Goal: Task Accomplishment & Management: Manage account settings

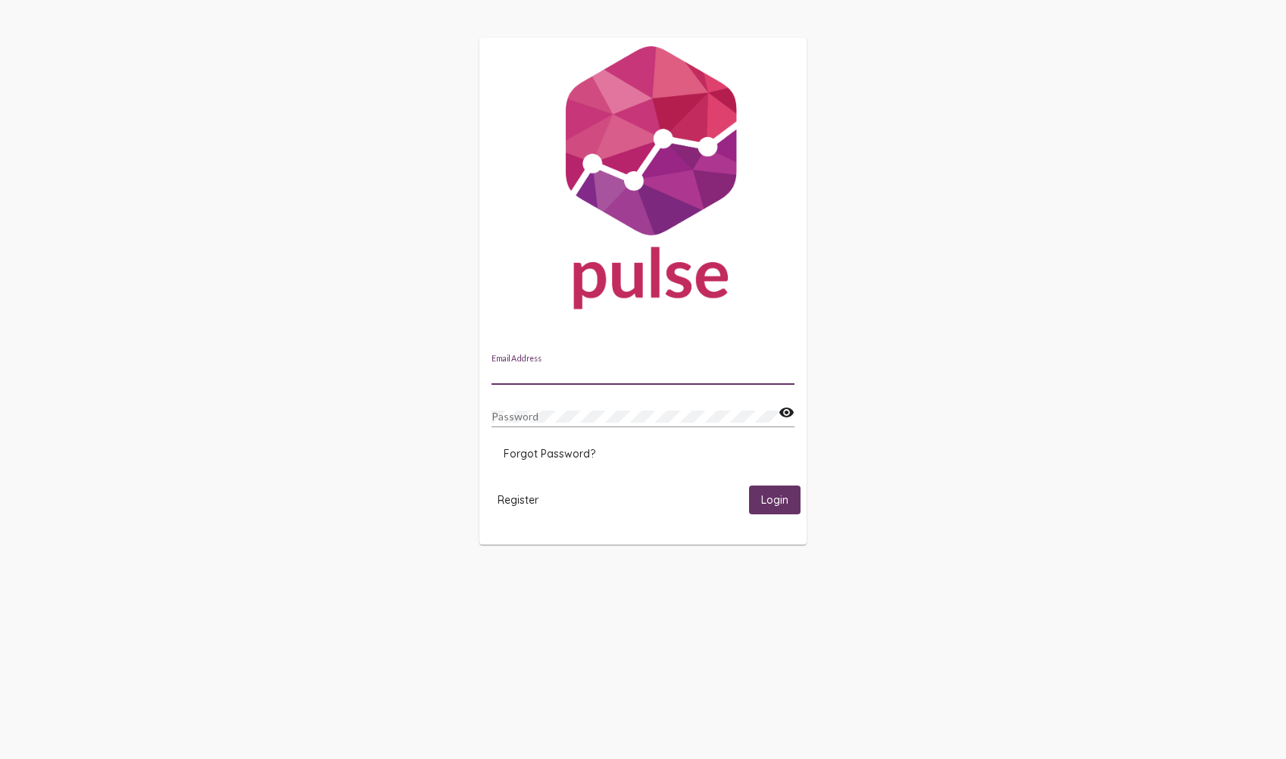
click at [706, 369] on input "Email Address" at bounding box center [643, 373] width 303 height 12
type input "[PERSON_NAME][EMAIL_ADDRESS][PERSON_NAME][DOMAIN_NAME]"
click at [688, 441] on mat-card-content "[PERSON_NAME][EMAIL_ADDRESS][PERSON_NAME][DOMAIN_NAME] Email Address Password v…" at bounding box center [643, 411] width 303 height 113
click at [771, 494] on span "Login" at bounding box center [774, 501] width 27 height 14
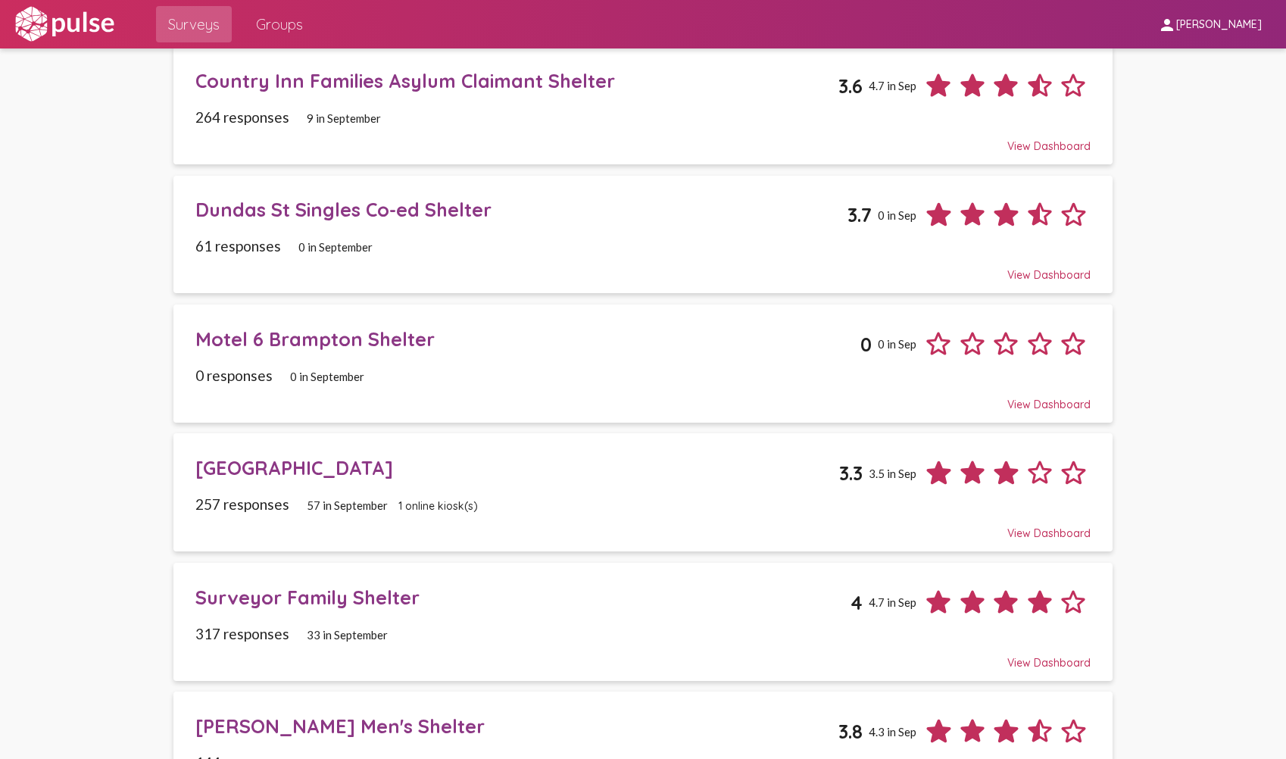
scroll to position [307, 0]
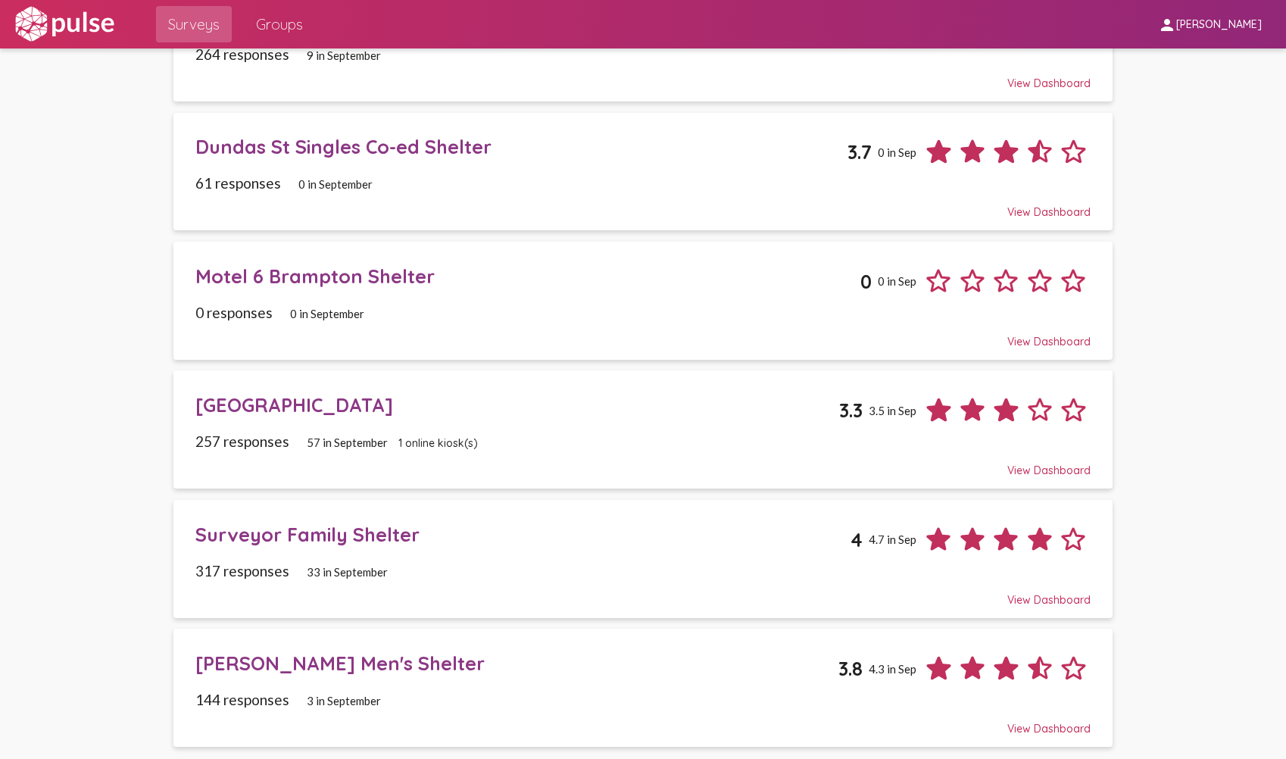
click at [386, 282] on div "Motel 6 Brampton Shelter" at bounding box center [527, 275] width 665 height 23
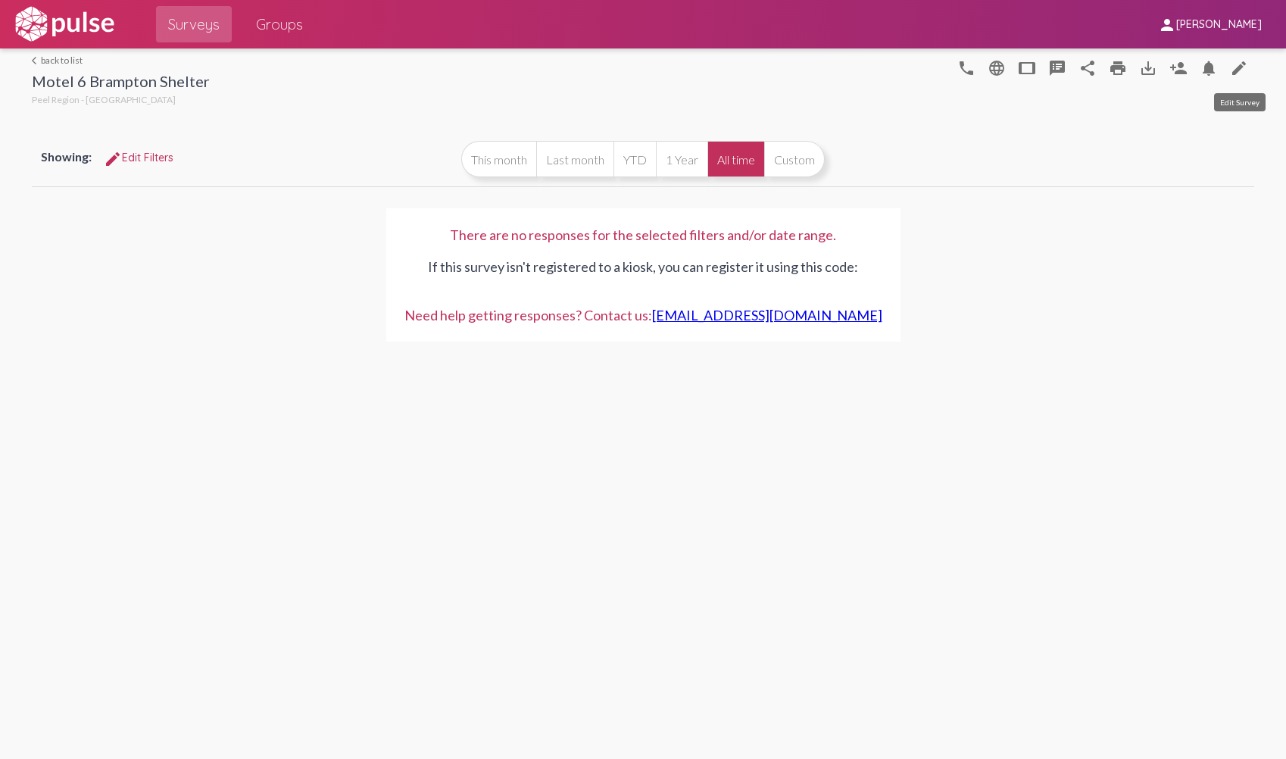
click at [1243, 72] on mat-icon "edit" at bounding box center [1239, 68] width 18 height 18
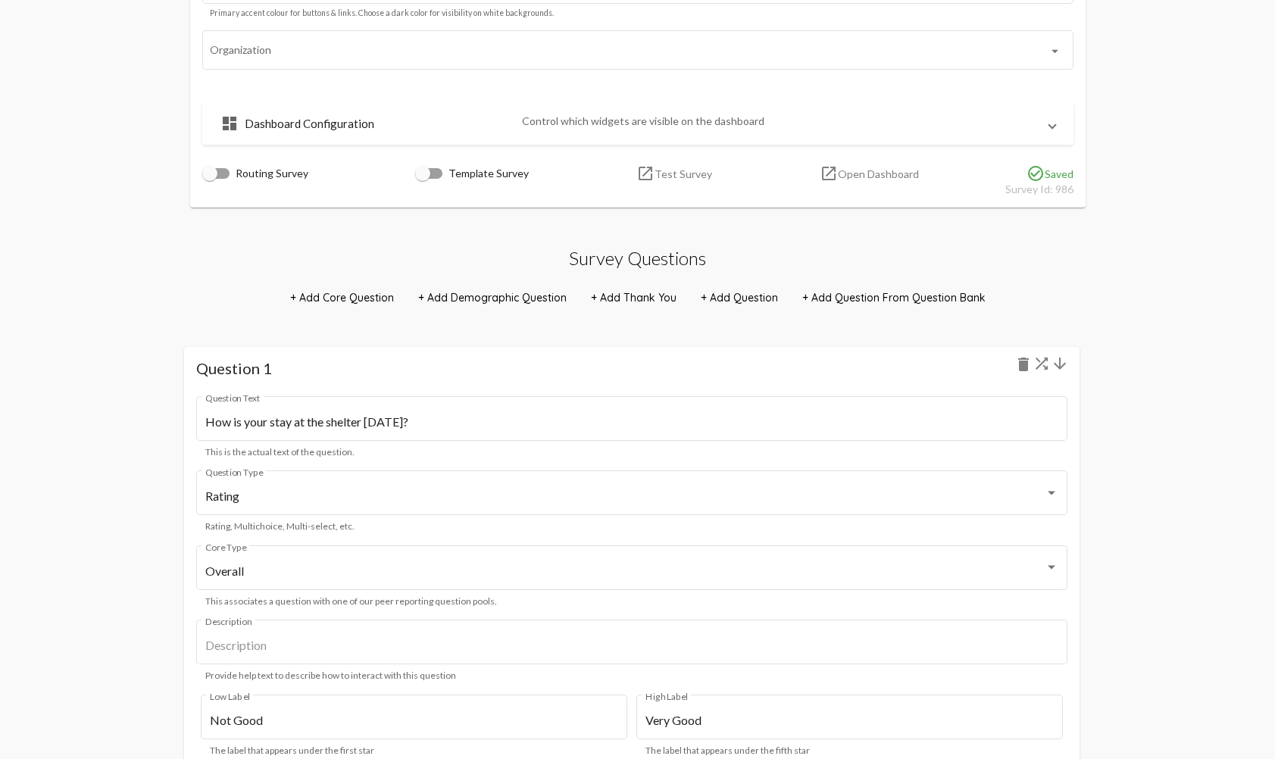
scroll to position [863, 0]
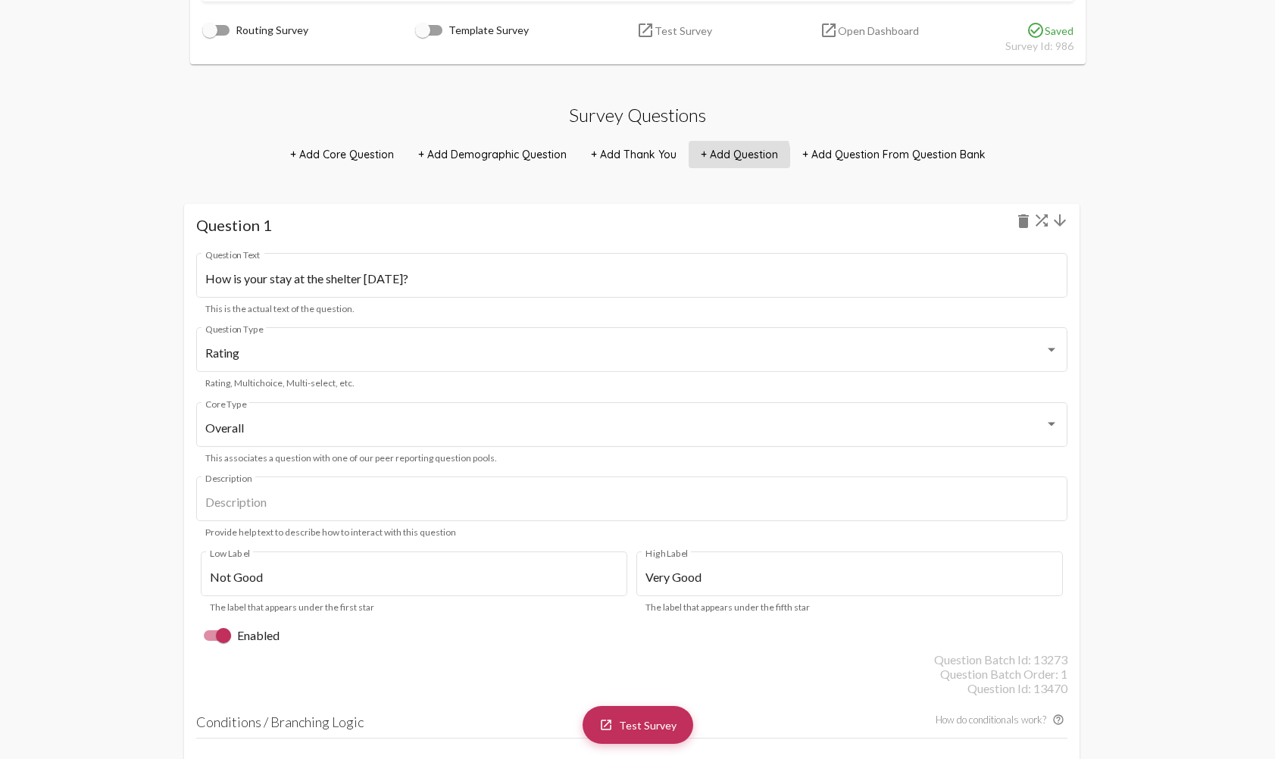
click at [736, 158] on span "+ Add Question" at bounding box center [739, 155] width 77 height 14
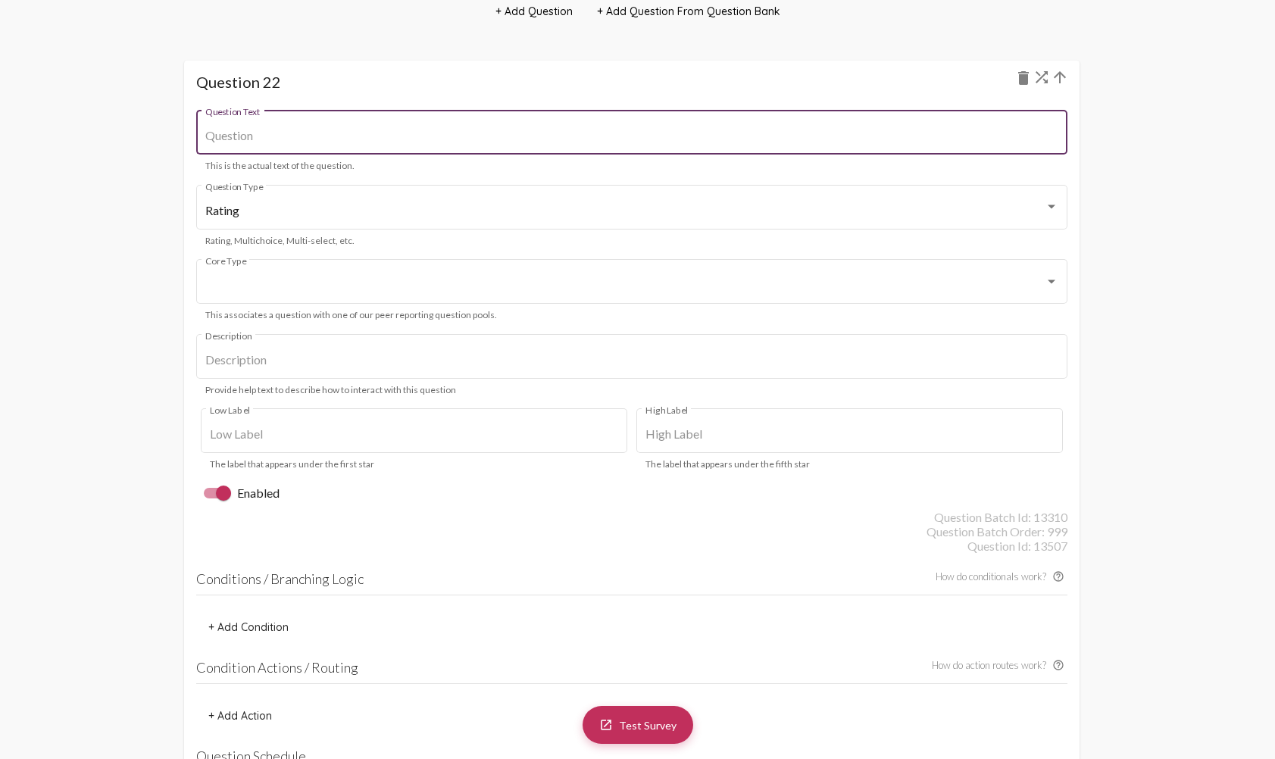
scroll to position [22519, 0]
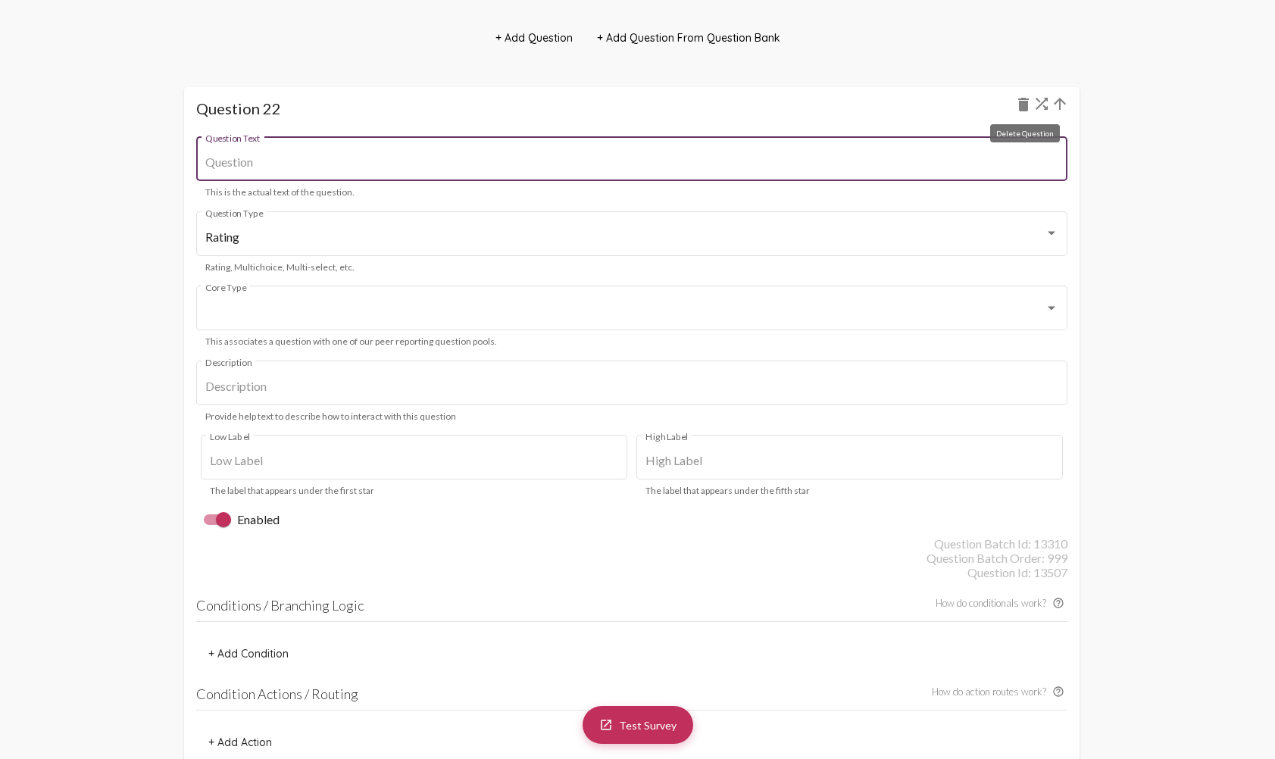
click at [1021, 108] on mat-icon "delete" at bounding box center [1023, 104] width 18 height 18
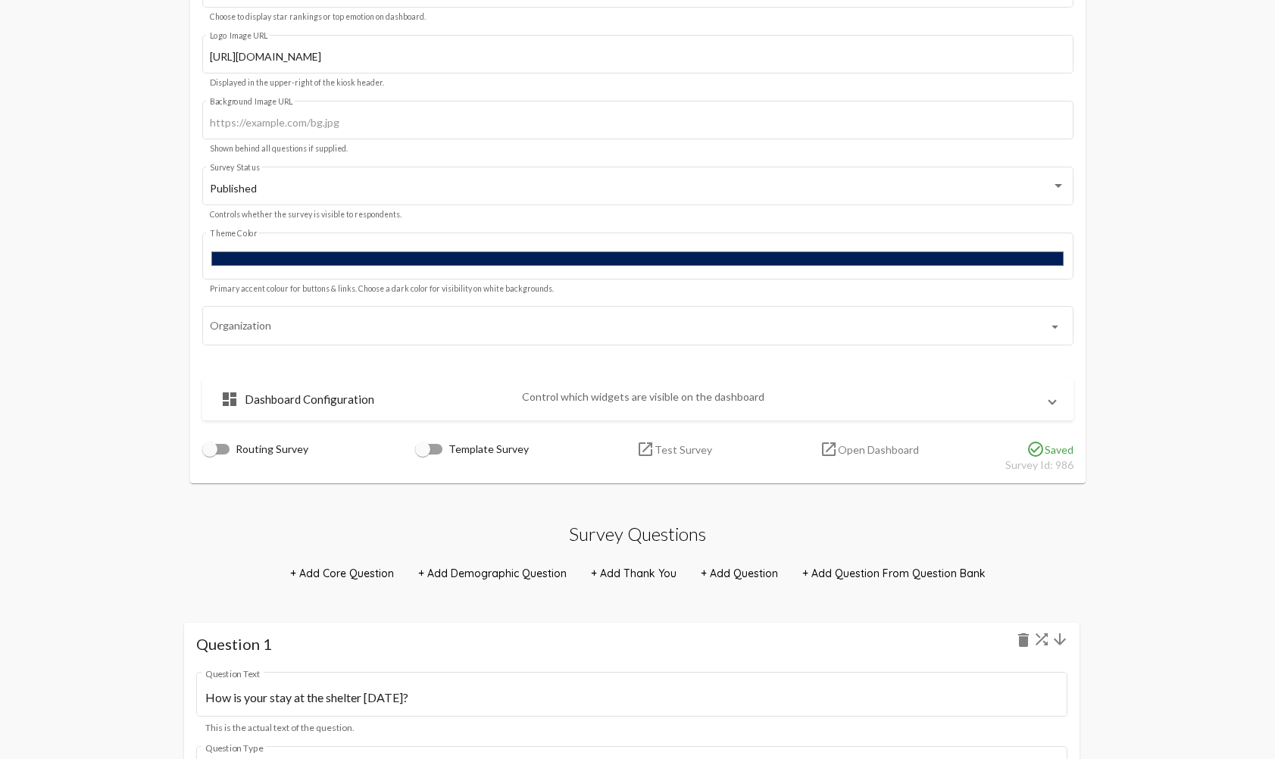
scroll to position [530, 0]
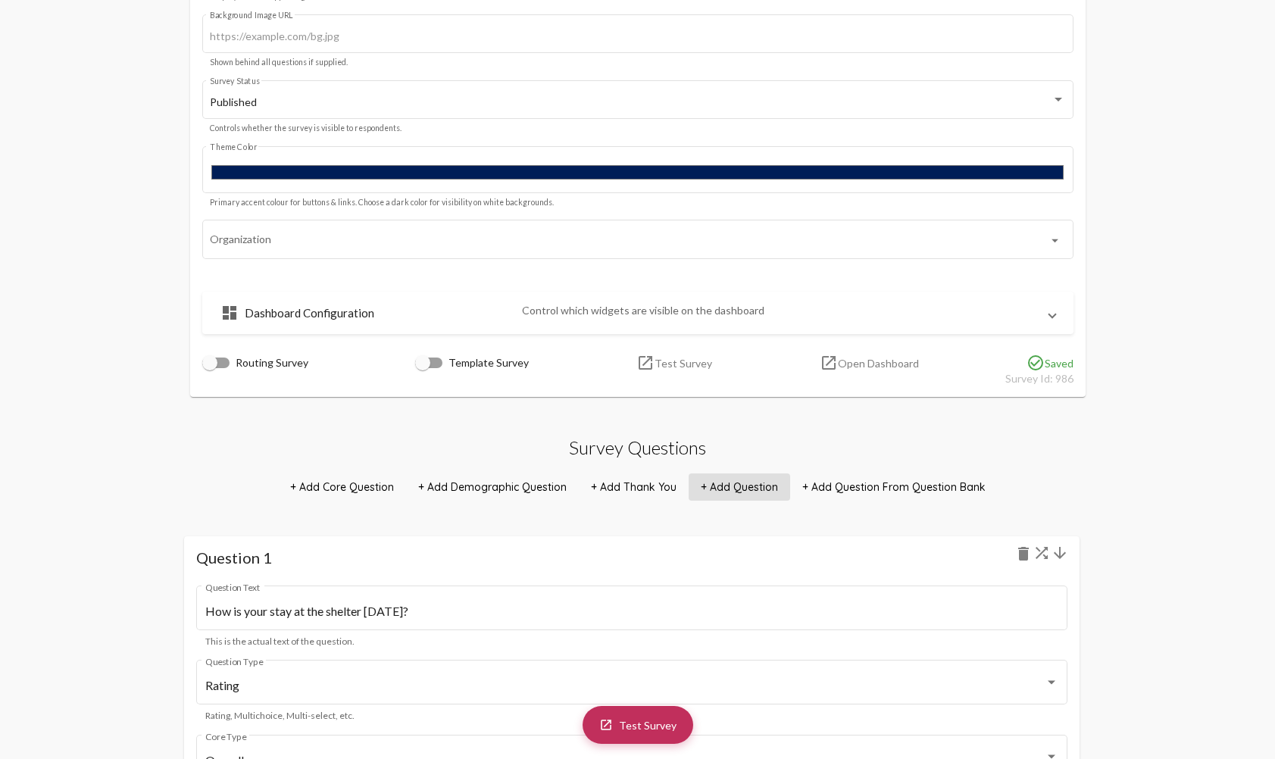
click at [749, 485] on span "+ Add Question" at bounding box center [739, 487] width 77 height 14
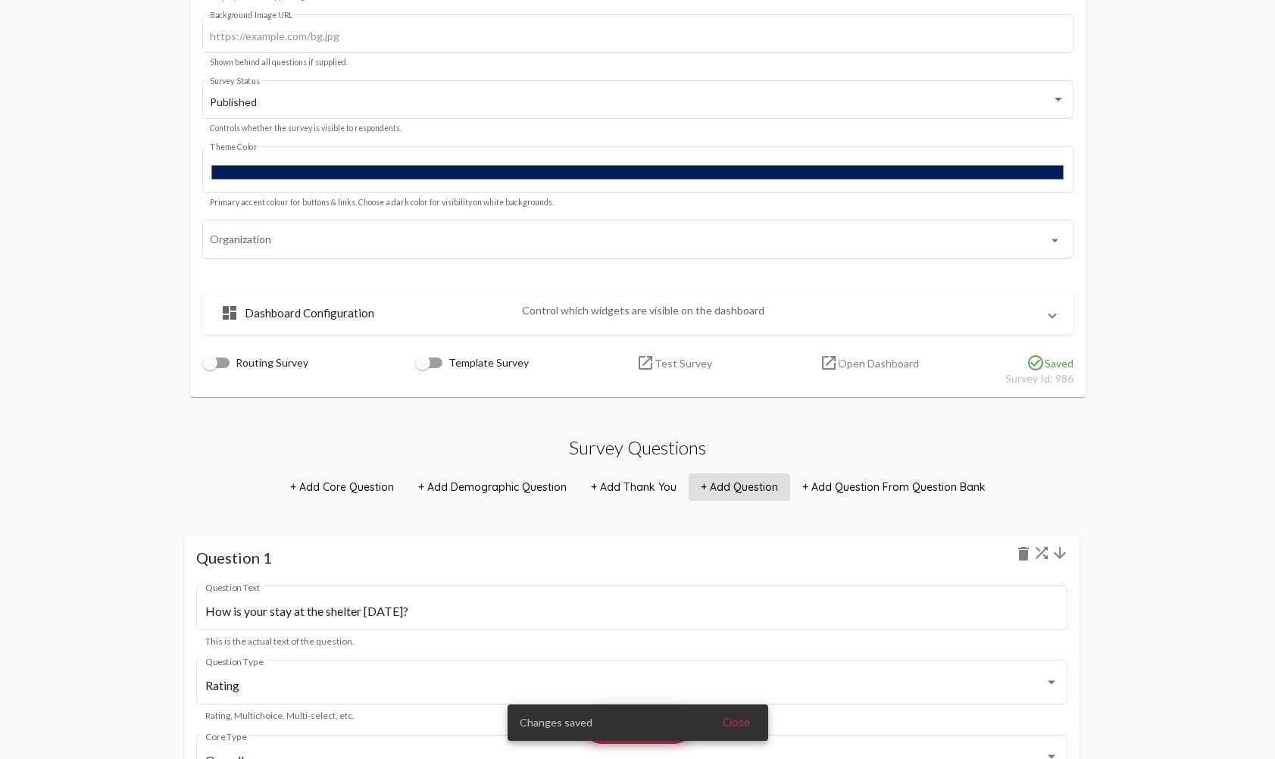
scroll to position [22302, 0]
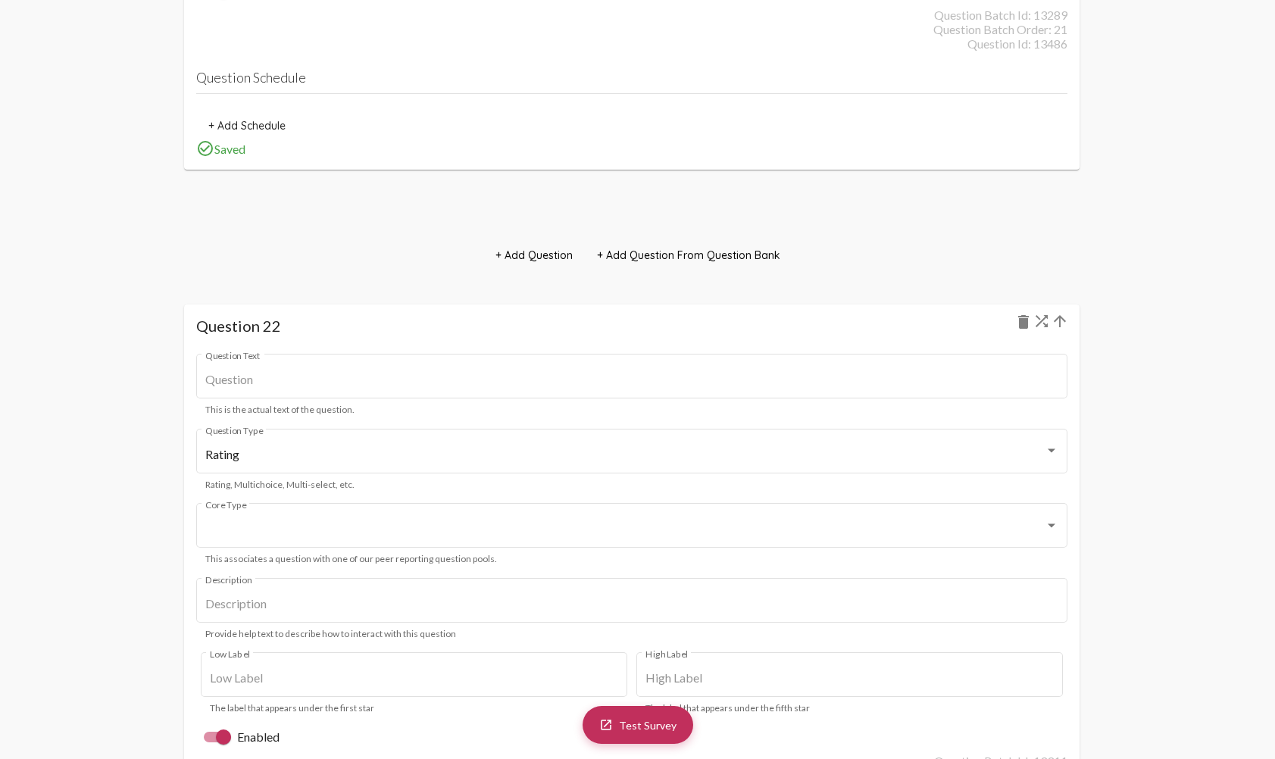
click at [1057, 320] on mat-icon "arrow_upward" at bounding box center [1060, 321] width 18 height 18
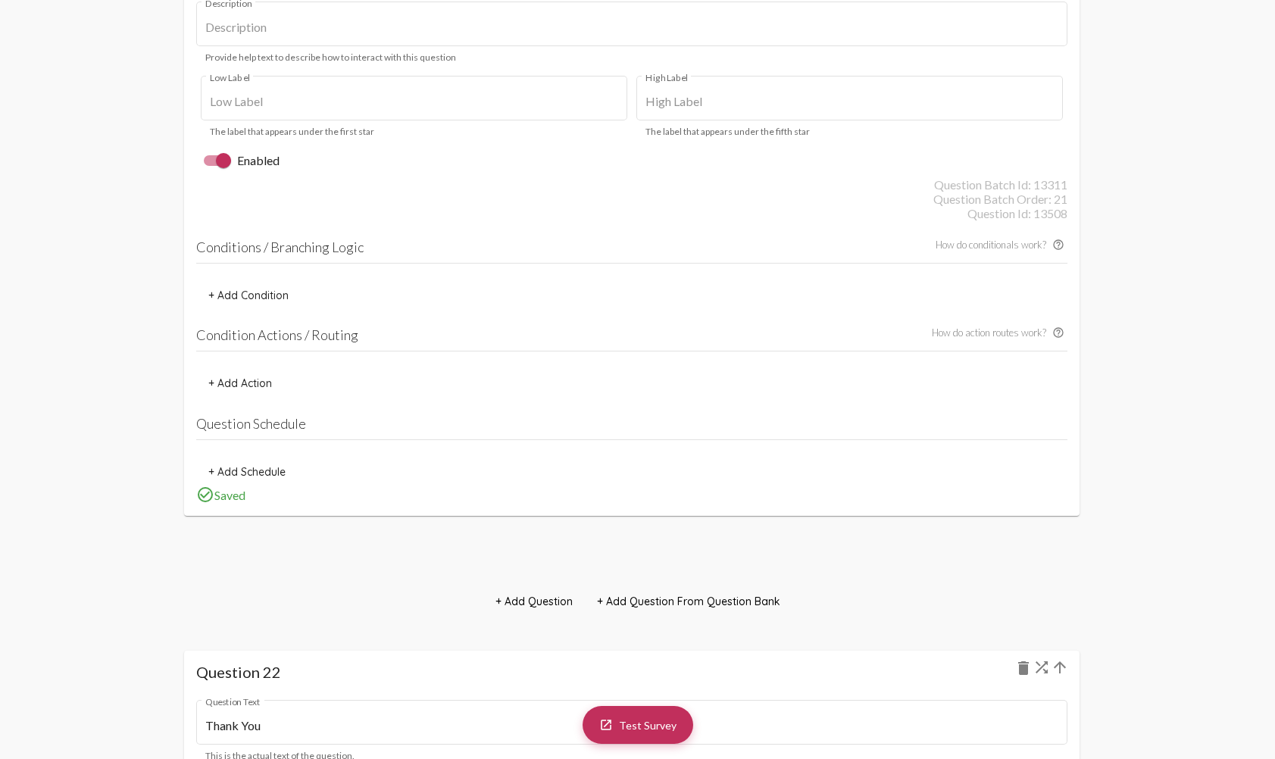
scroll to position [21534, 0]
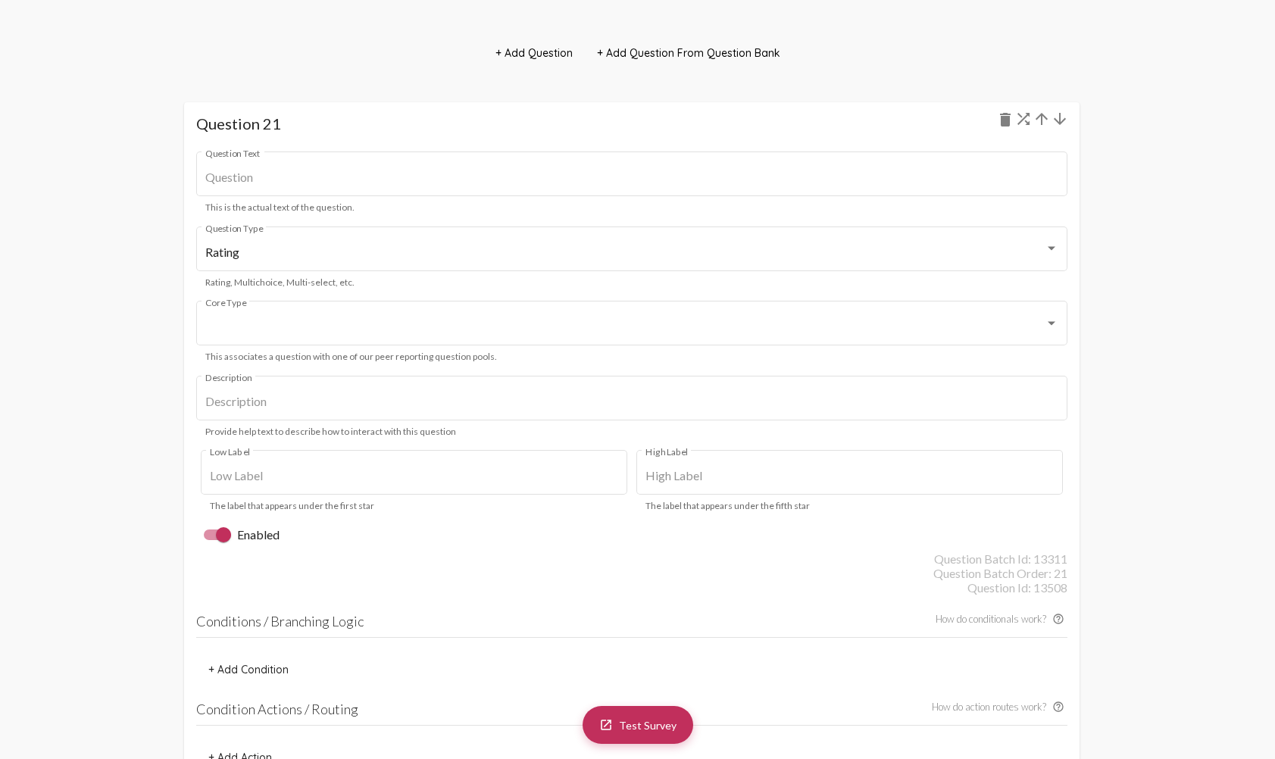
click at [1044, 119] on mat-icon "arrow_upward" at bounding box center [1042, 119] width 18 height 18
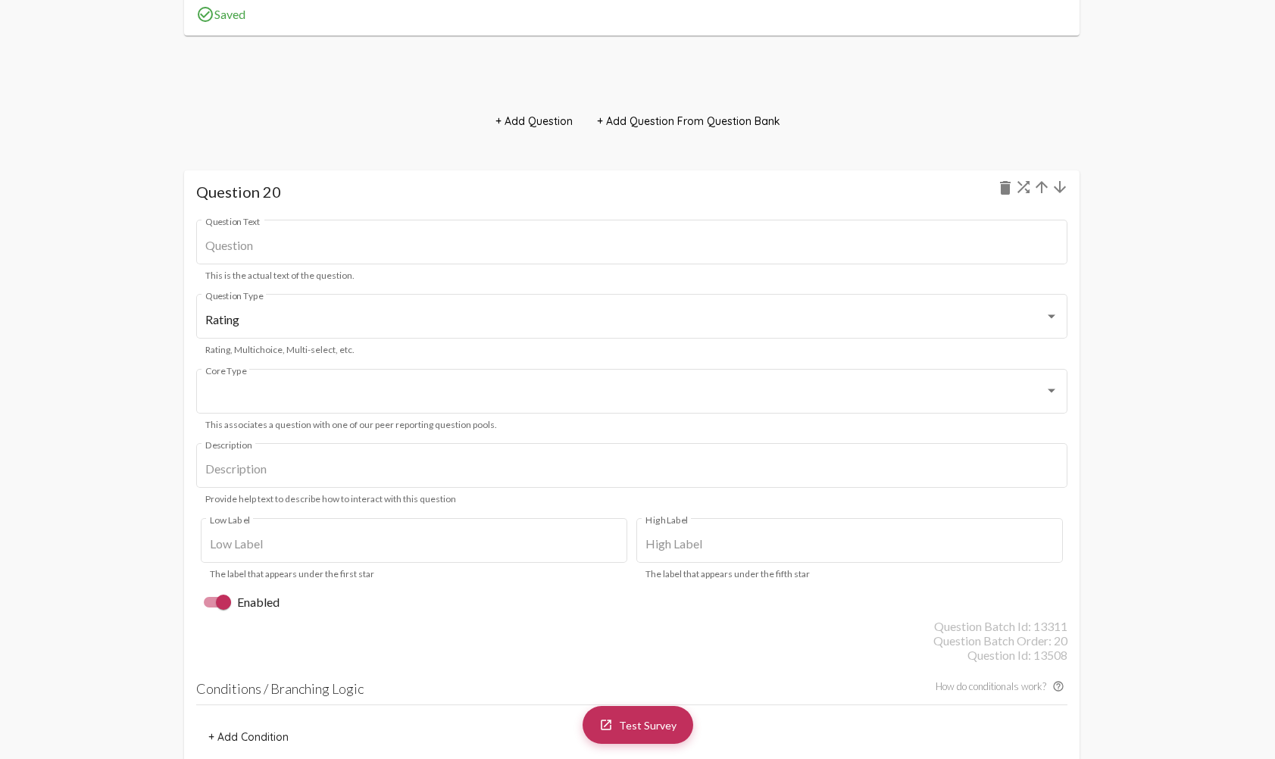
scroll to position [20715, 0]
click at [1044, 192] on mat-icon "arrow_upward" at bounding box center [1042, 193] width 18 height 18
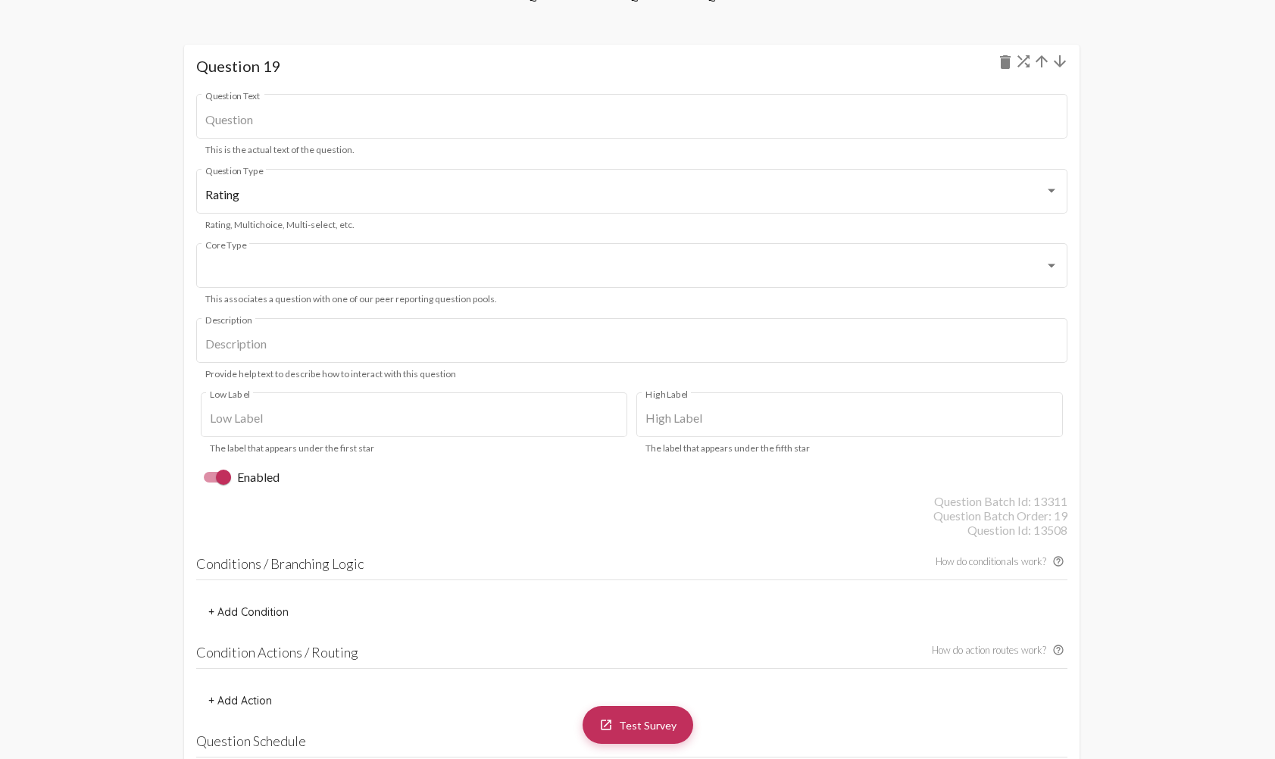
scroll to position [19971, 0]
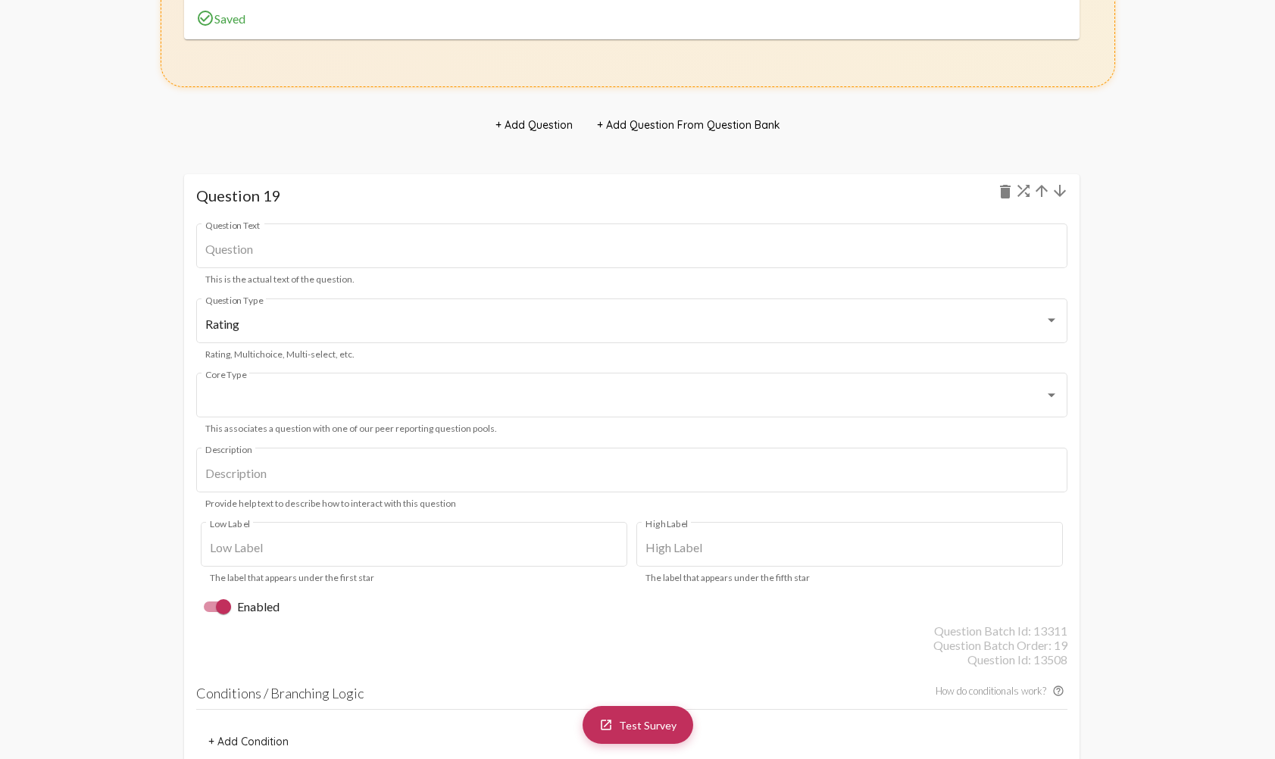
click at [1041, 189] on mat-icon "arrow_upward" at bounding box center [1042, 191] width 18 height 18
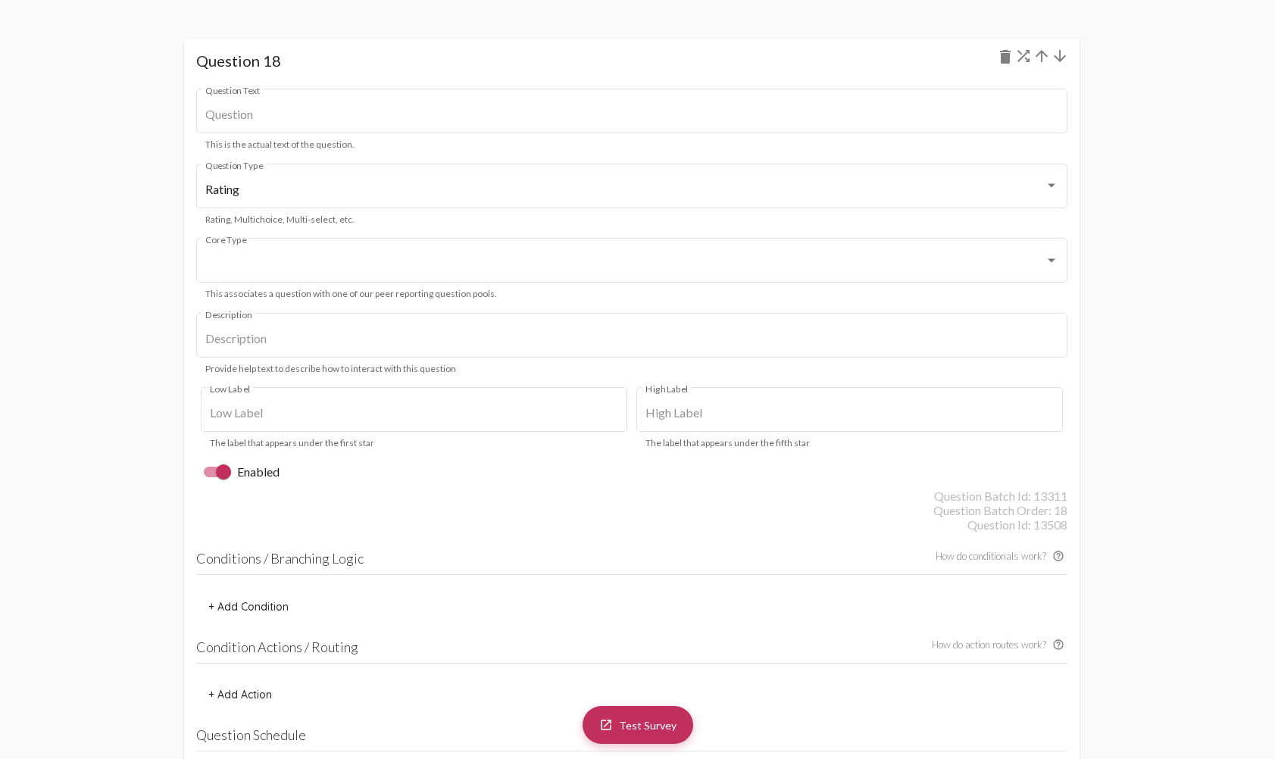
scroll to position [19227, 0]
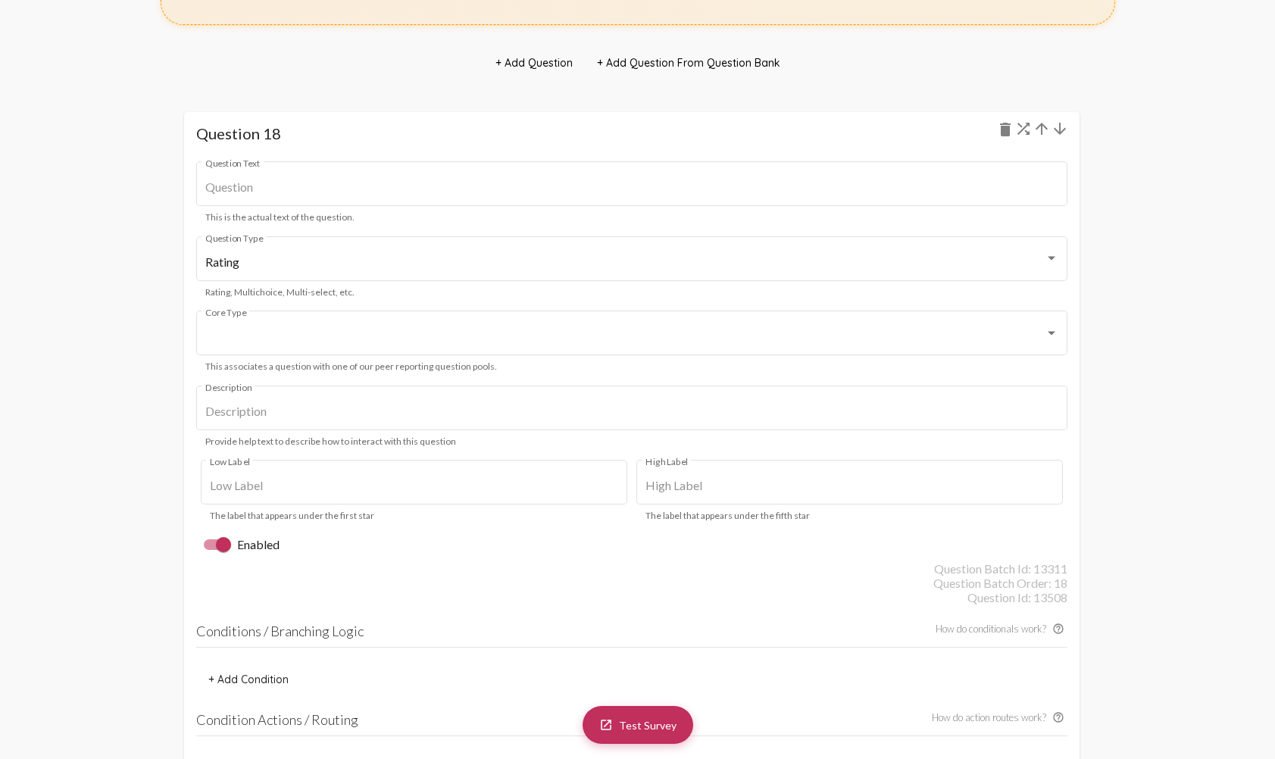
click at [1043, 134] on mat-icon "arrow_upward" at bounding box center [1042, 129] width 18 height 18
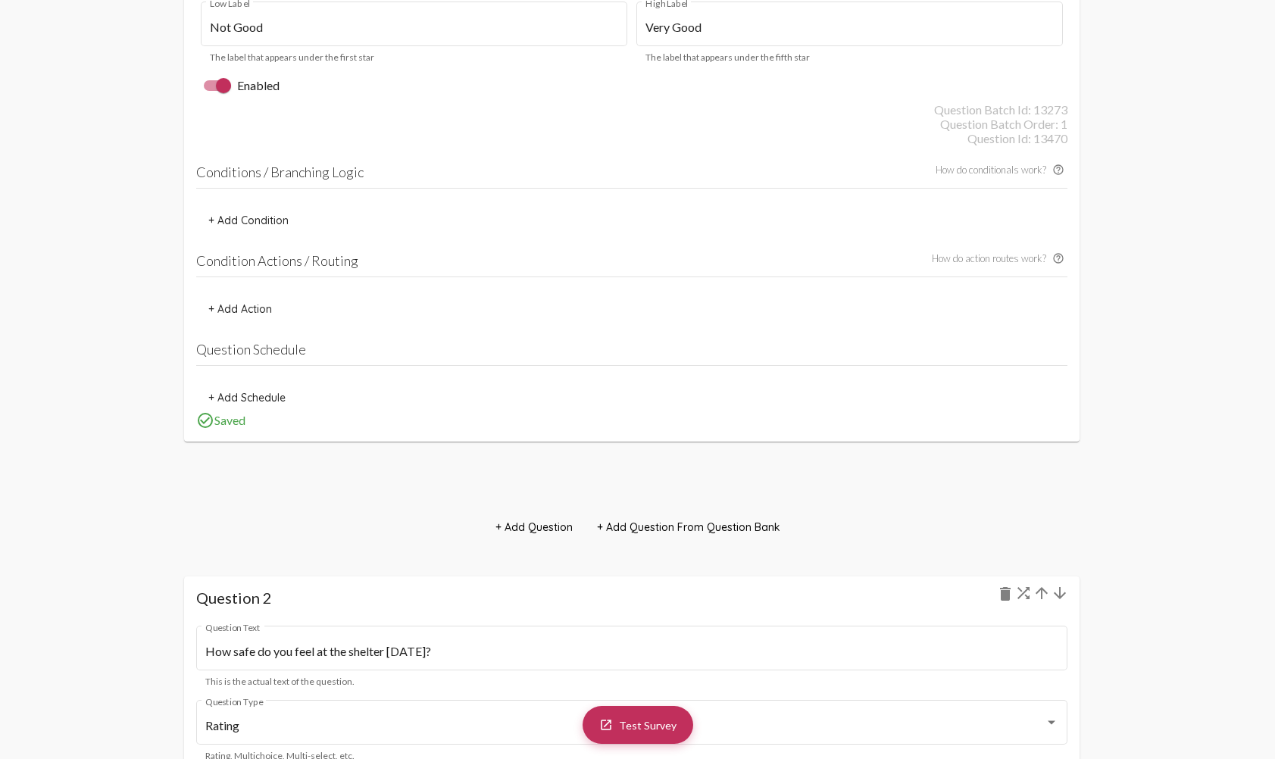
scroll to position [1440, 0]
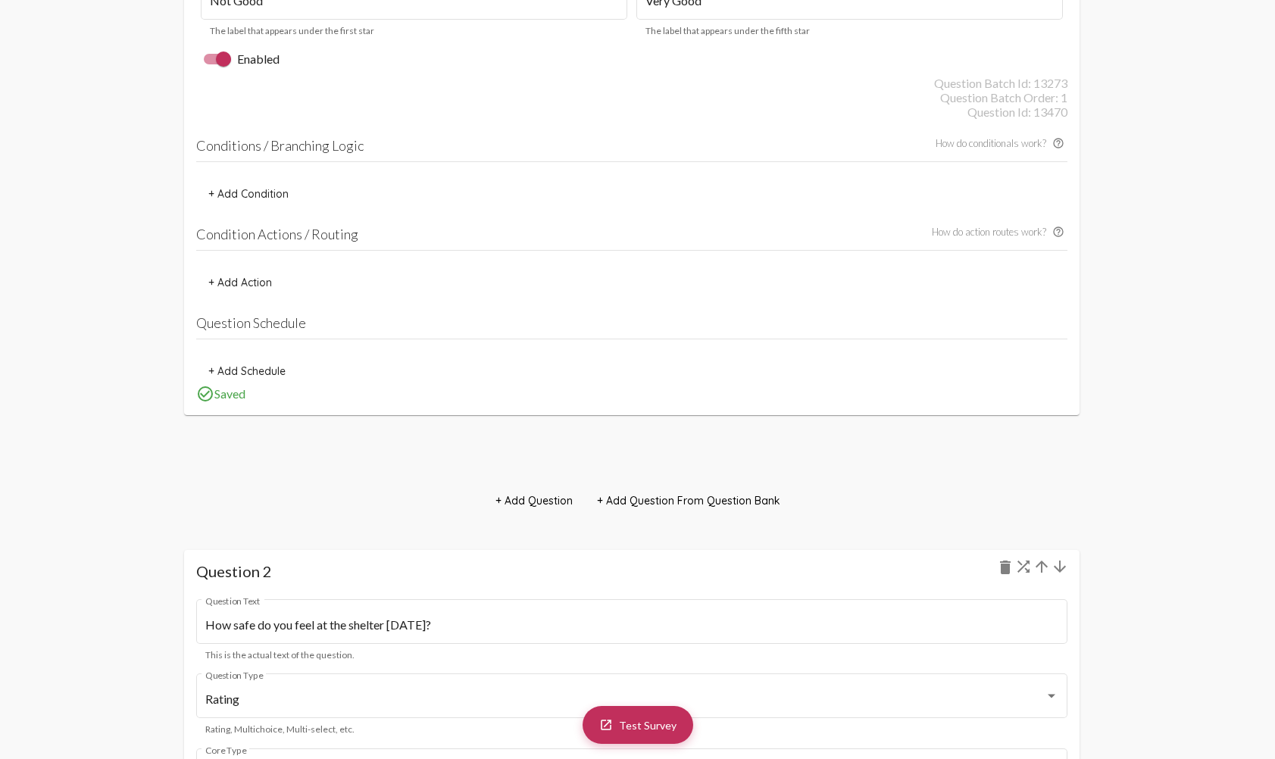
click at [542, 507] on span "+ Add Question" at bounding box center [533, 501] width 77 height 14
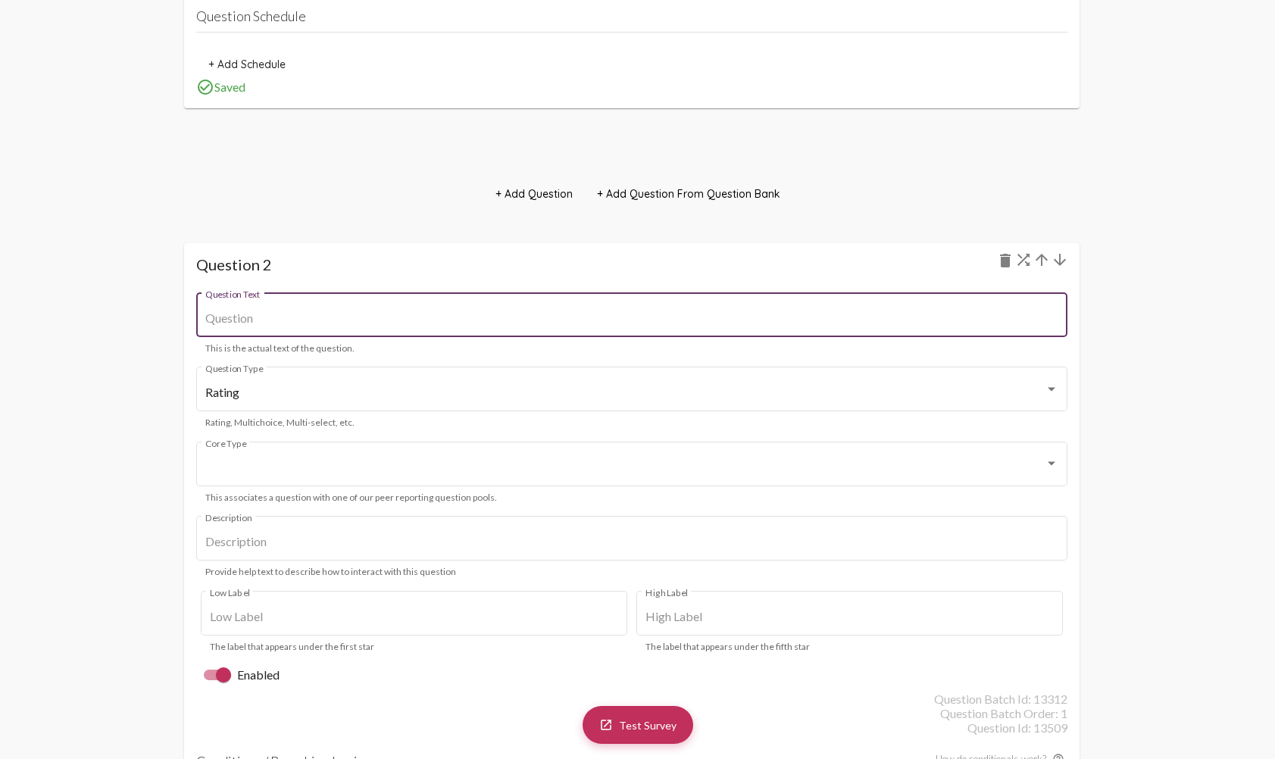
scroll to position [1743, 0]
click at [1043, 257] on mat-icon "arrow_upward" at bounding box center [1042, 264] width 18 height 18
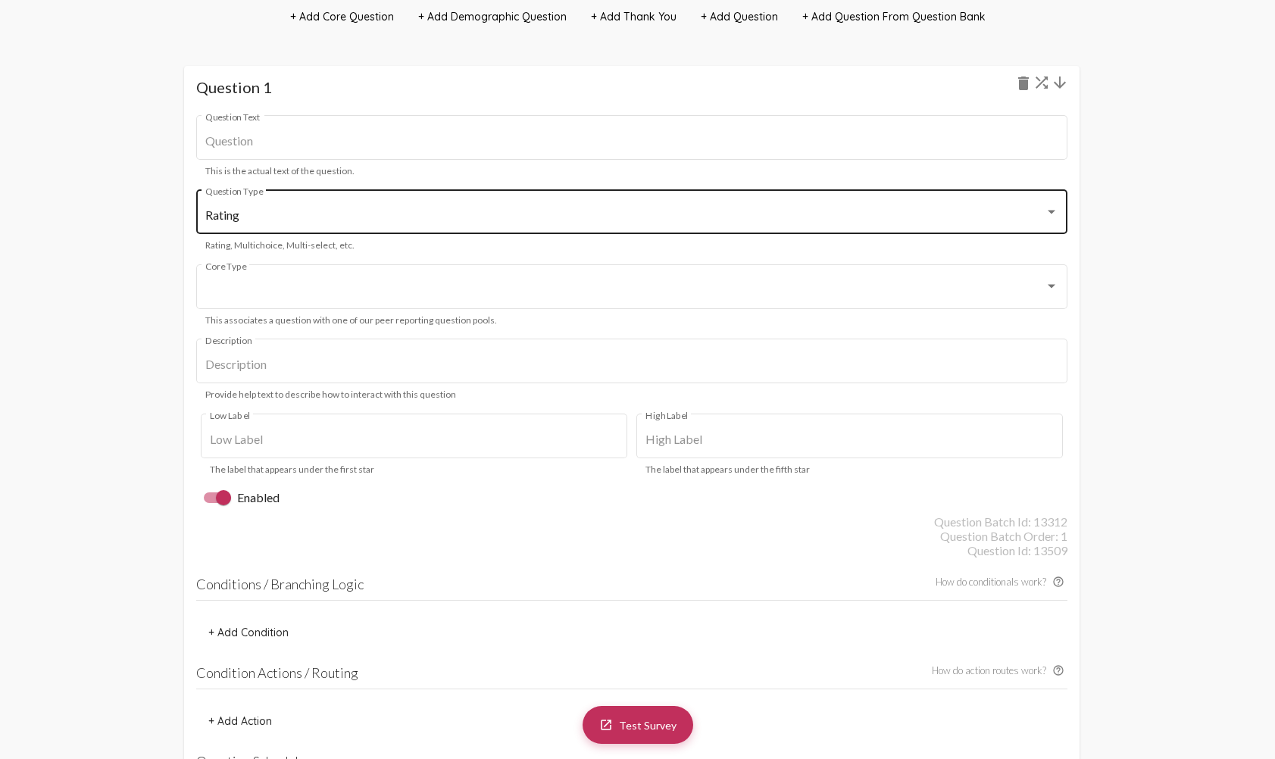
scroll to position [923, 0]
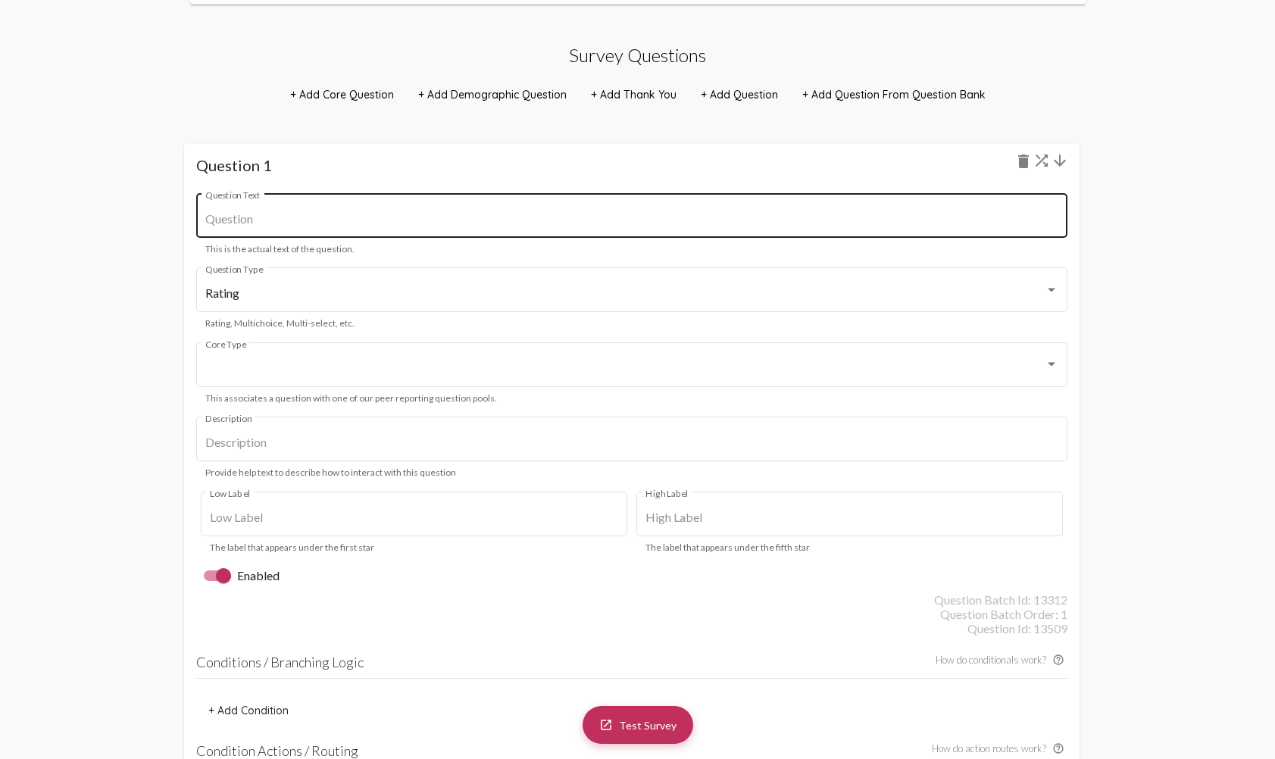
click at [388, 213] on input "Question Text" at bounding box center [631, 219] width 853 height 14
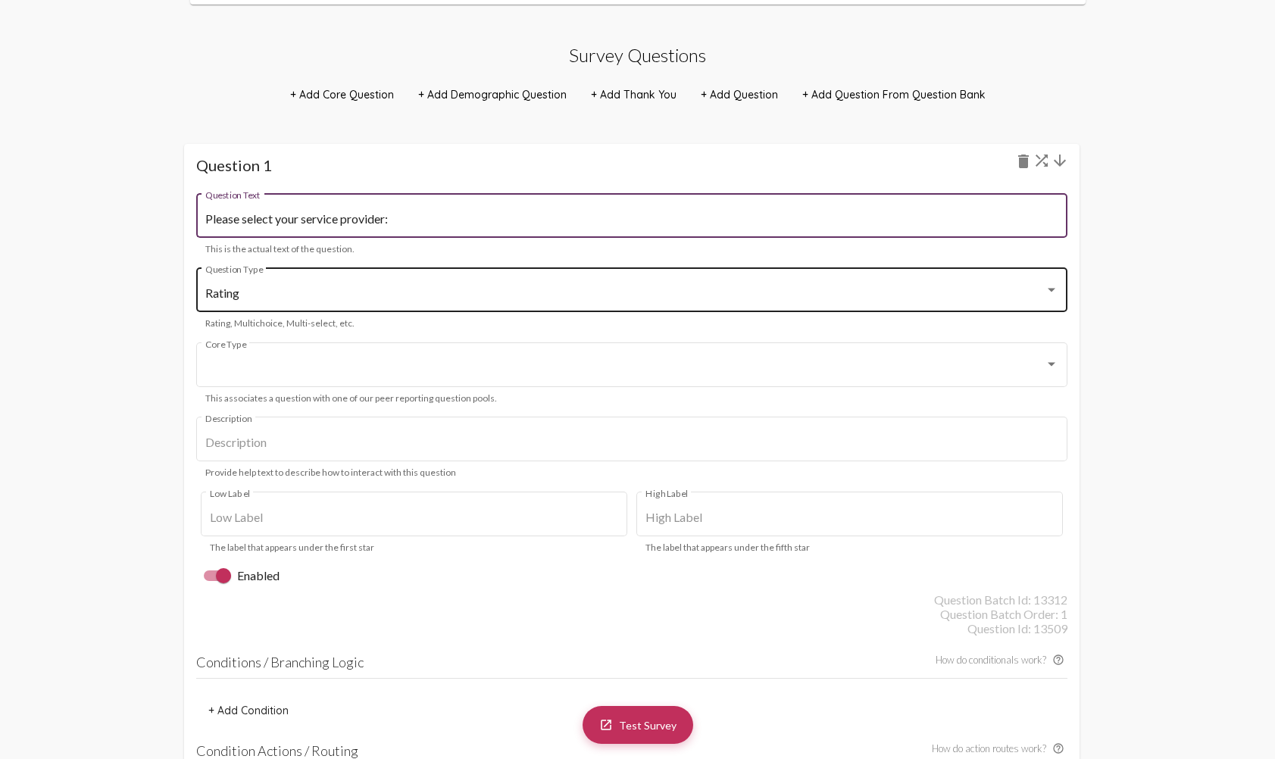
type input "Please select your service provider:"
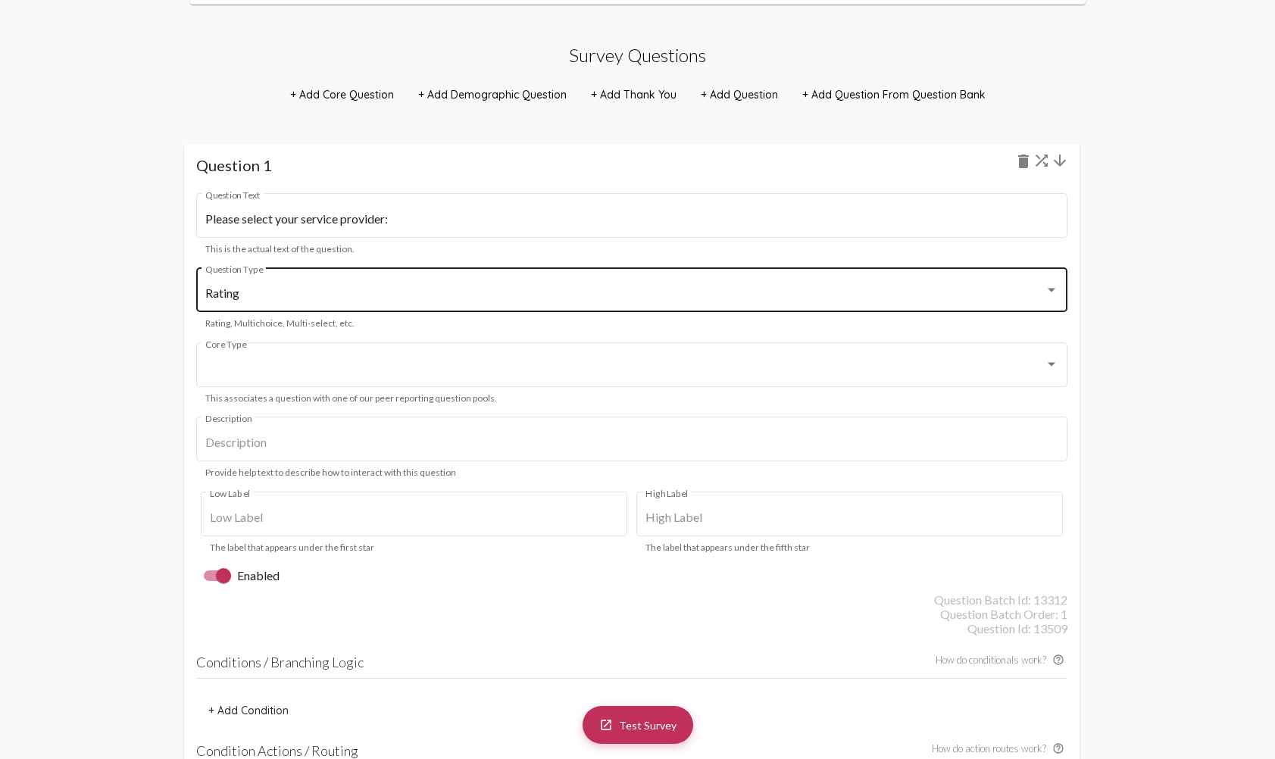
click at [403, 305] on div "Rating Question Type" at bounding box center [631, 288] width 853 height 48
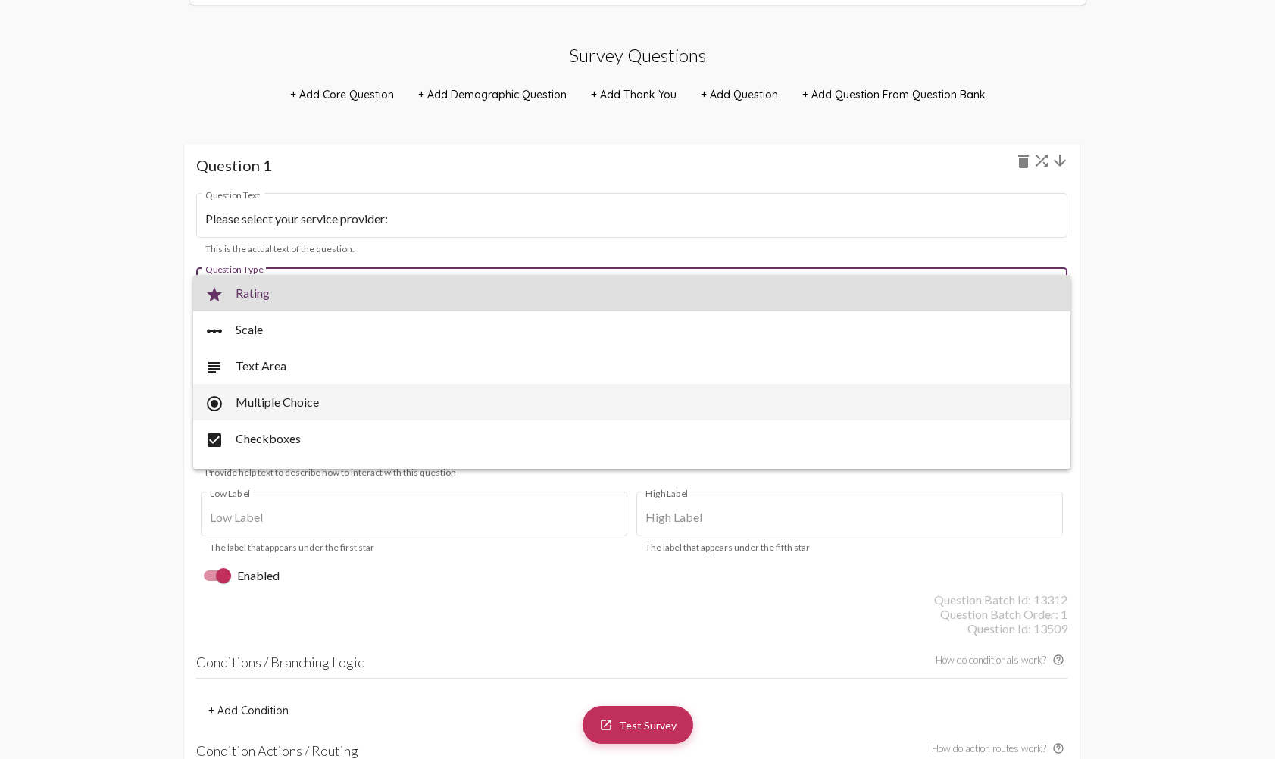
click at [392, 417] on span "radio_button_checked Multiple Choice" at bounding box center [631, 402] width 853 height 36
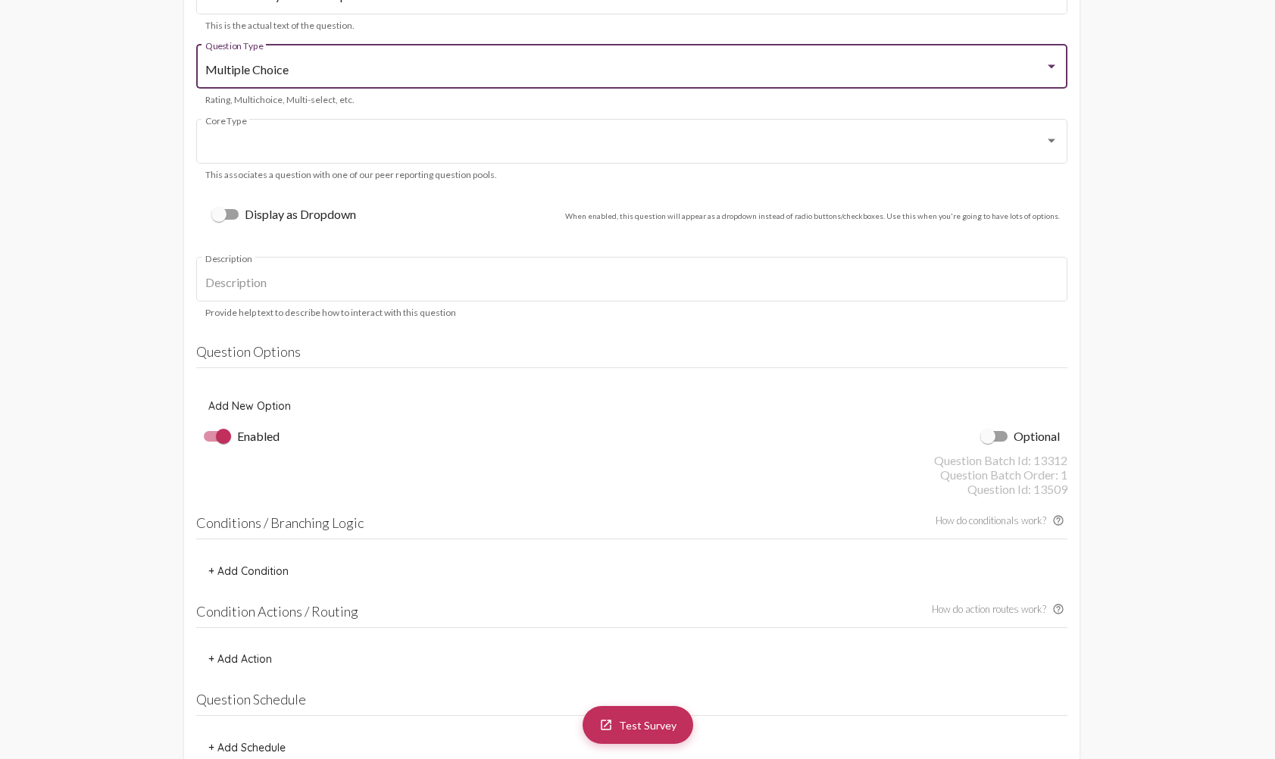
scroll to position [1150, 0]
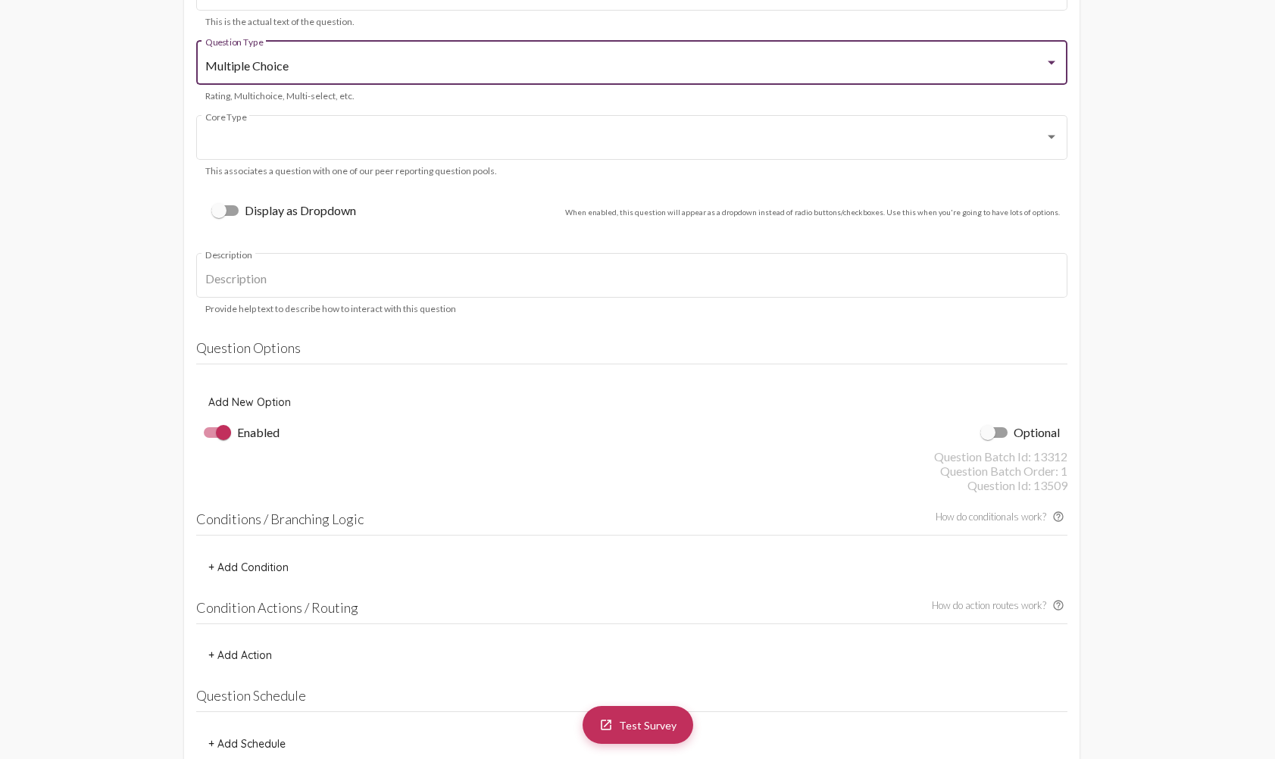
click at [261, 394] on button "Add New Option" at bounding box center [249, 402] width 107 height 27
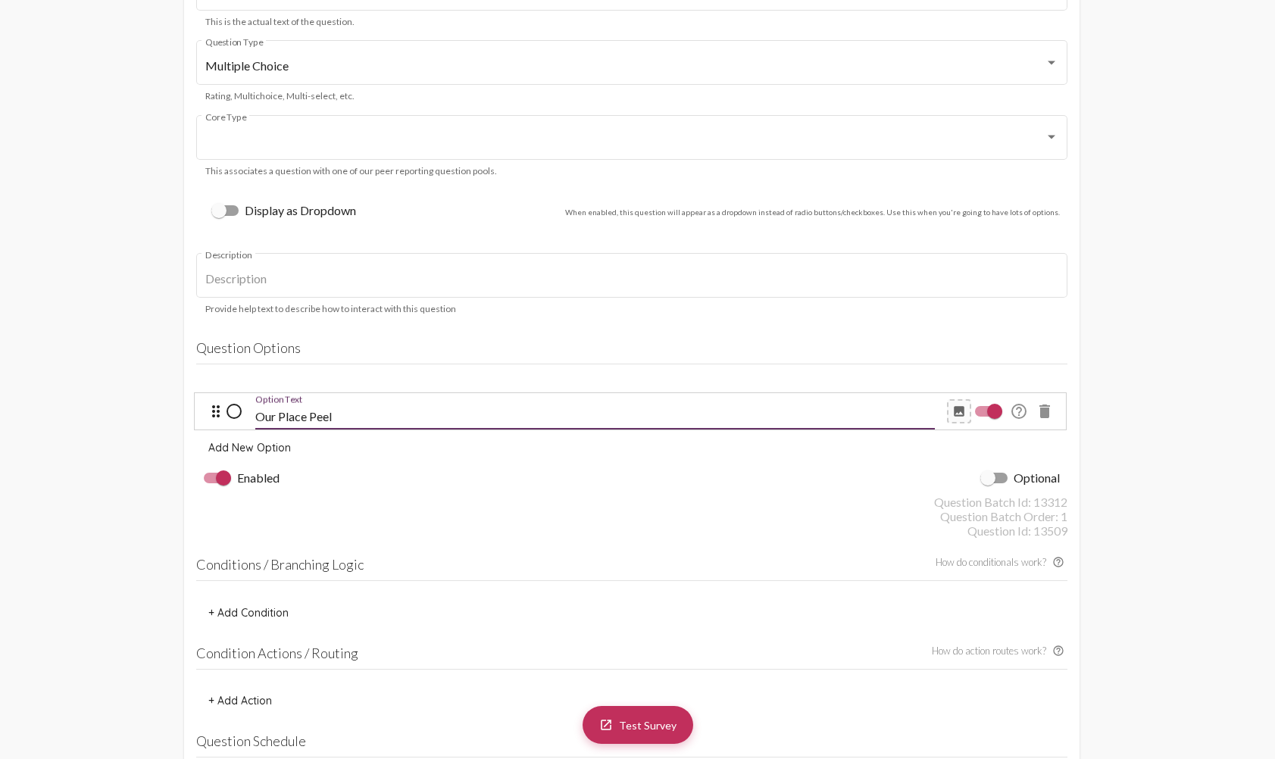
type input "Our Place Peel"
click at [254, 451] on span "Add New Option" at bounding box center [249, 448] width 83 height 14
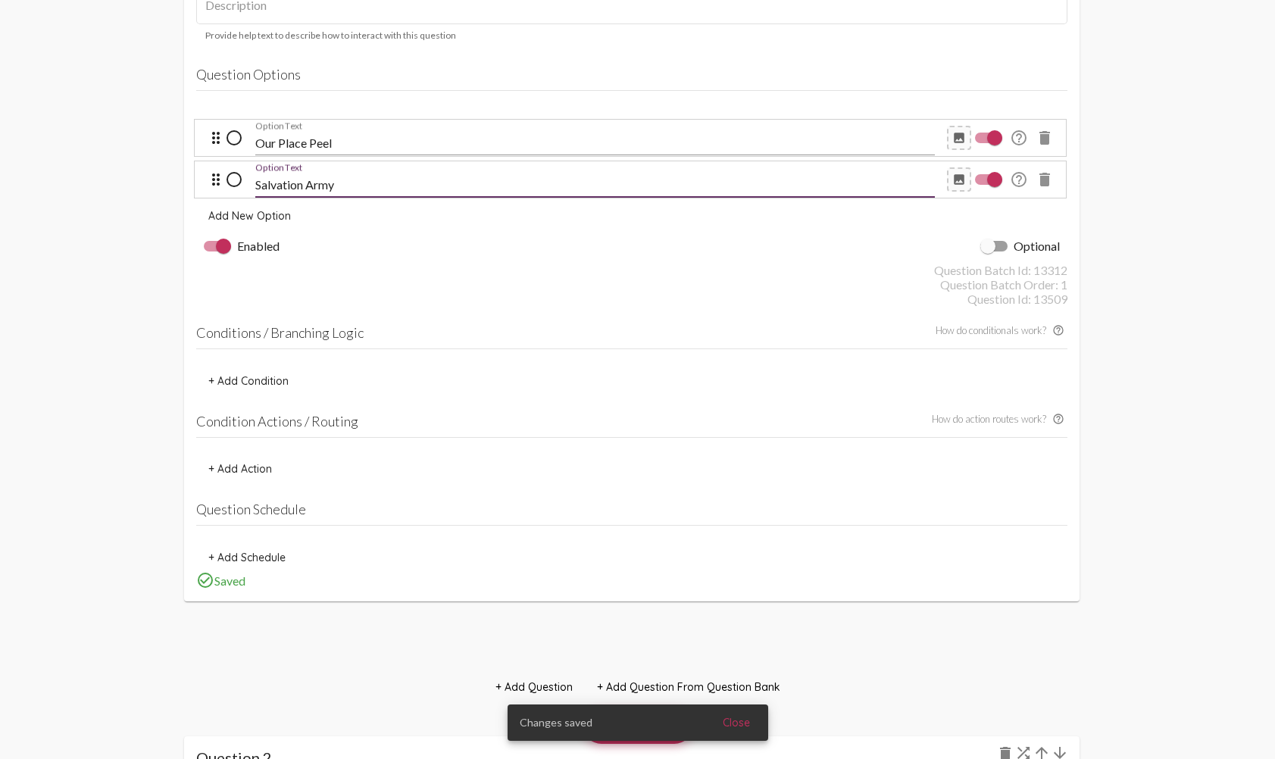
scroll to position [1453, 0]
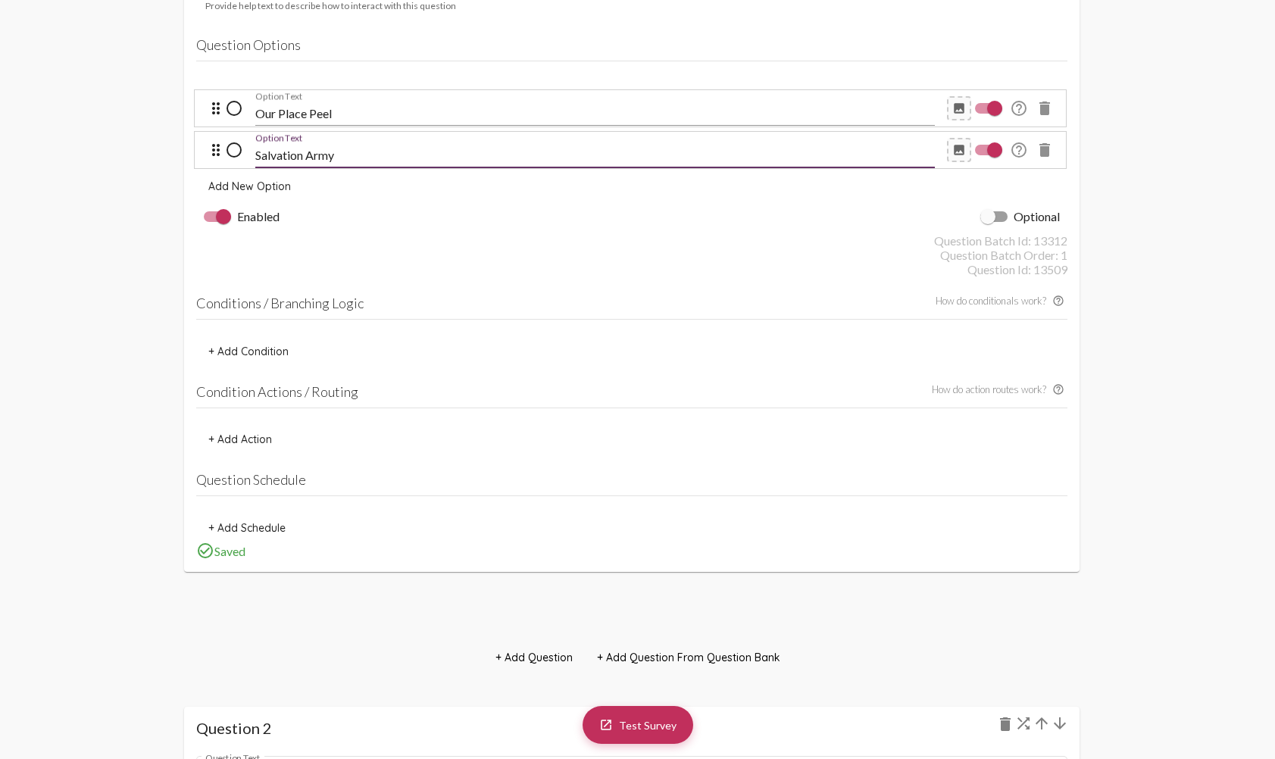
type input "Salvation Army"
click at [272, 352] on span "+ Add Condition" at bounding box center [248, 352] width 80 height 14
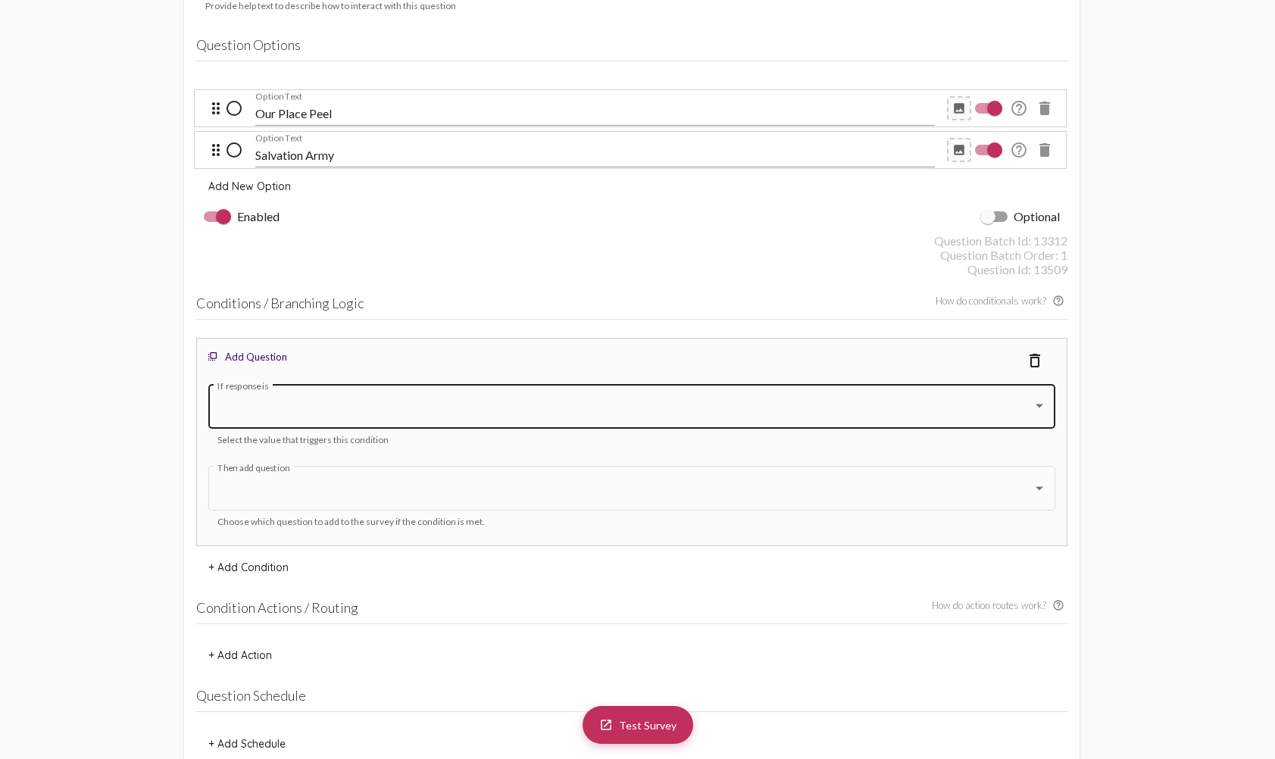
click at [326, 424] on div "If response is" at bounding box center [631, 405] width 829 height 48
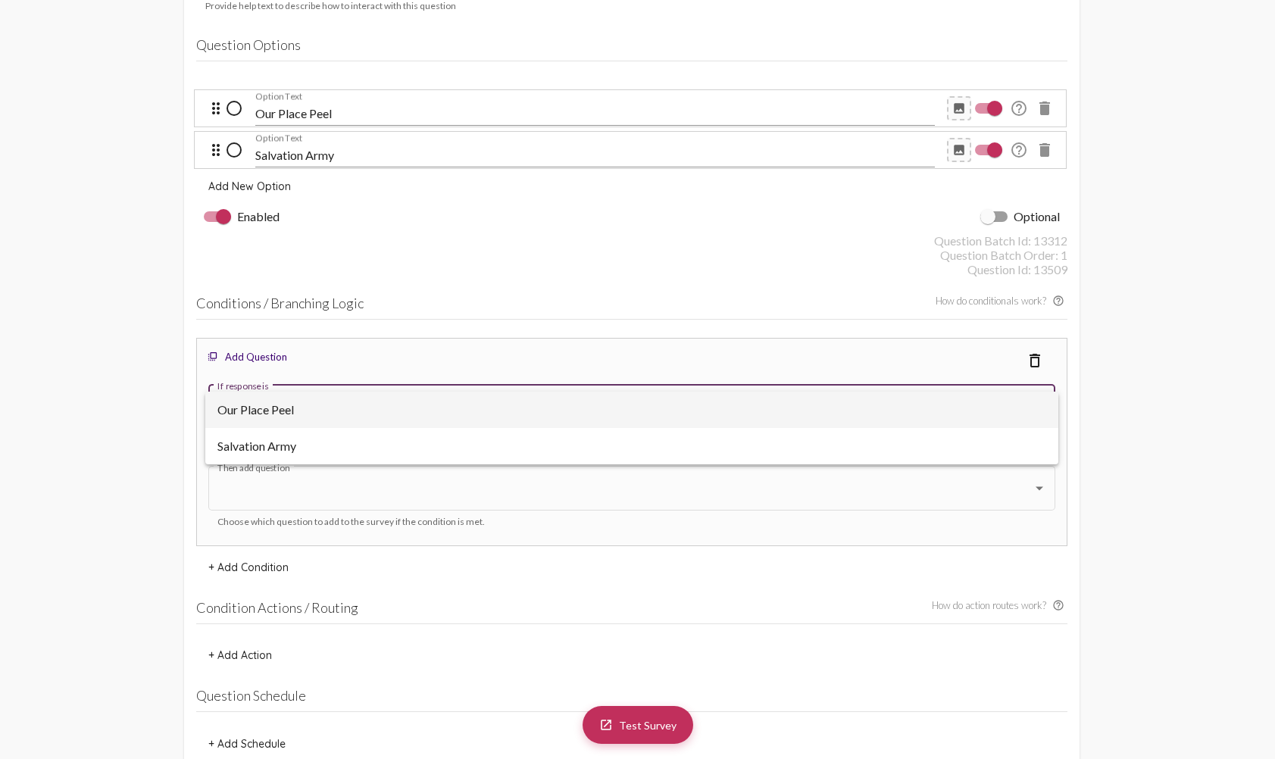
click at [322, 406] on span "Our Place Peel" at bounding box center [631, 410] width 829 height 36
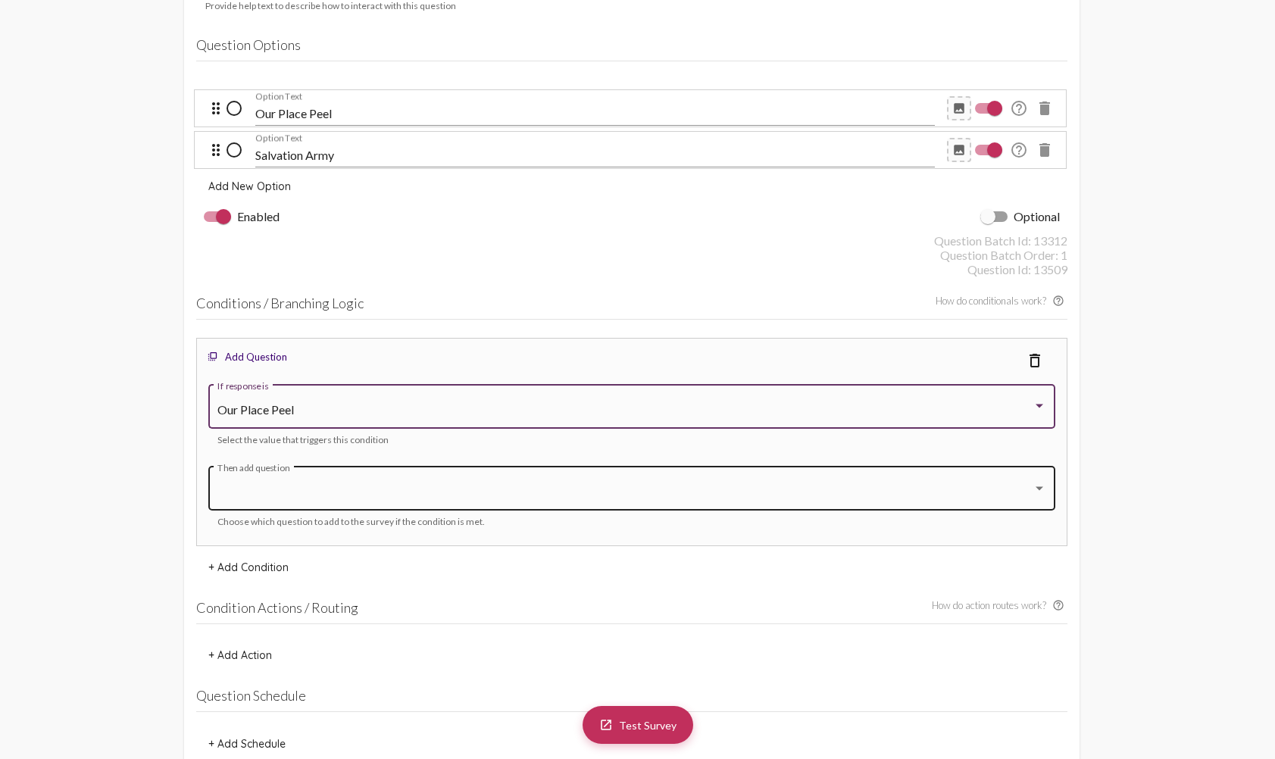
click at [651, 489] on div at bounding box center [624, 492] width 815 height 14
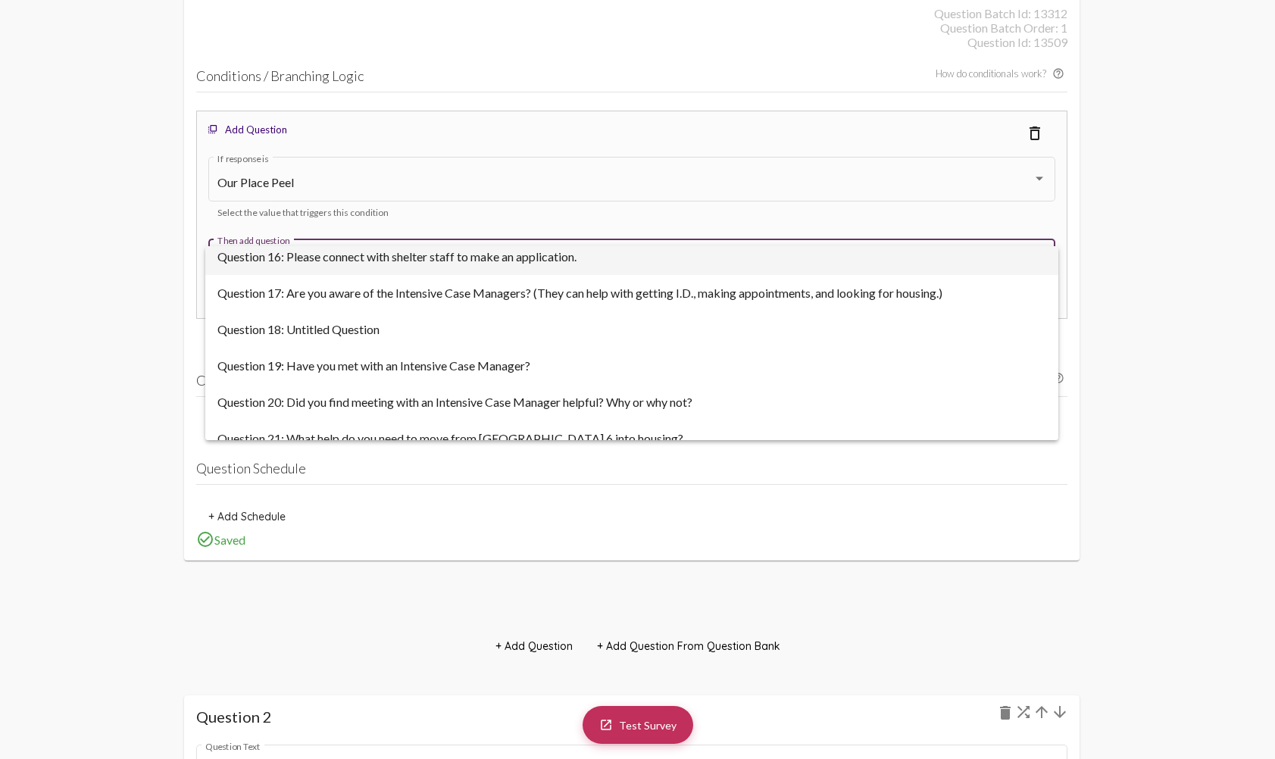
scroll to position [530, 0]
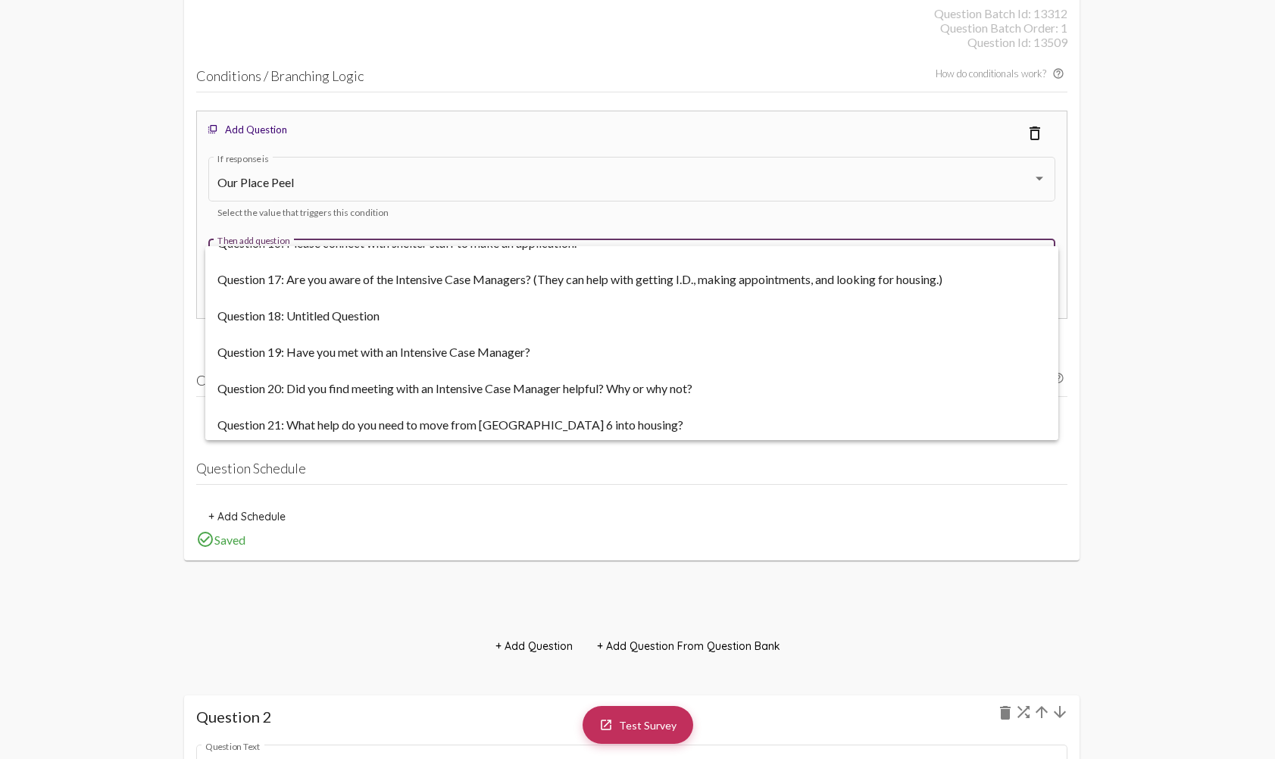
drag, startPoint x: 128, startPoint y: 383, endPoint x: 208, endPoint y: 277, distance: 133.6
click at [128, 383] on div at bounding box center [637, 379] width 1275 height 759
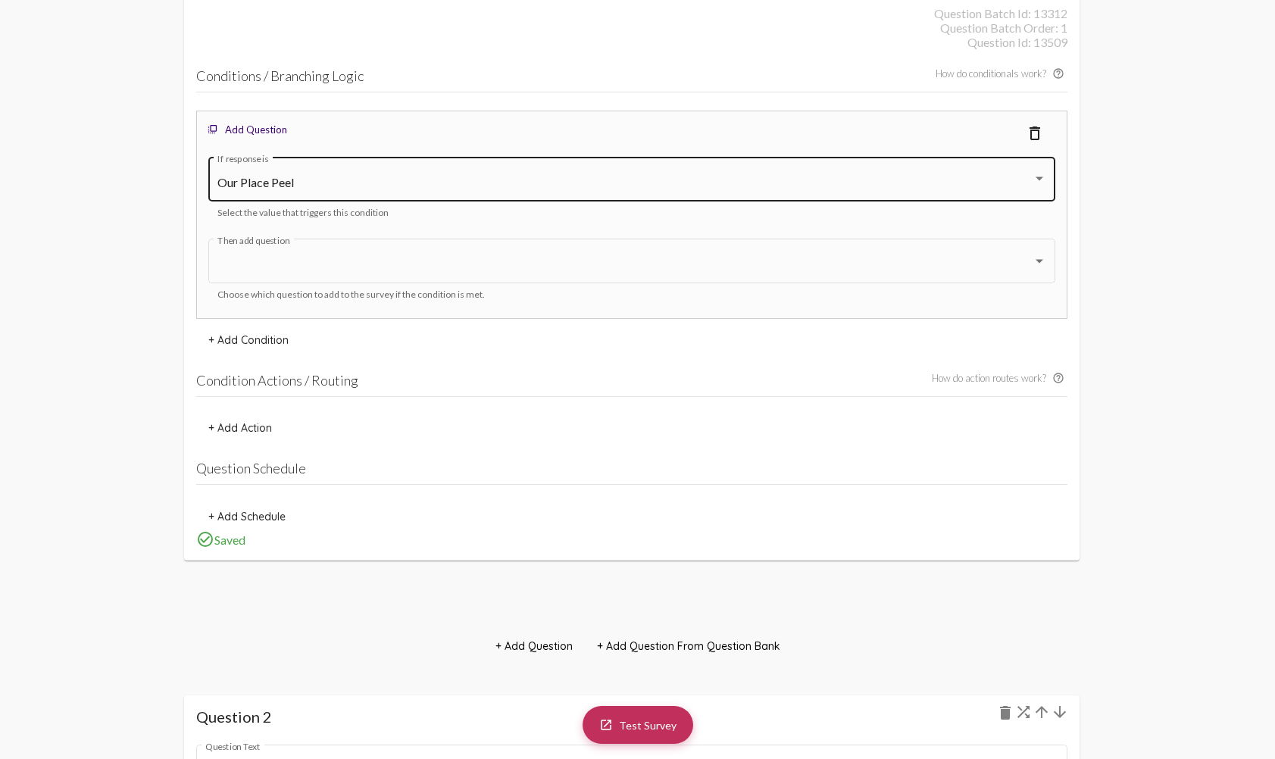
click at [277, 174] on div "Our Place Peel If response is" at bounding box center [631, 178] width 829 height 48
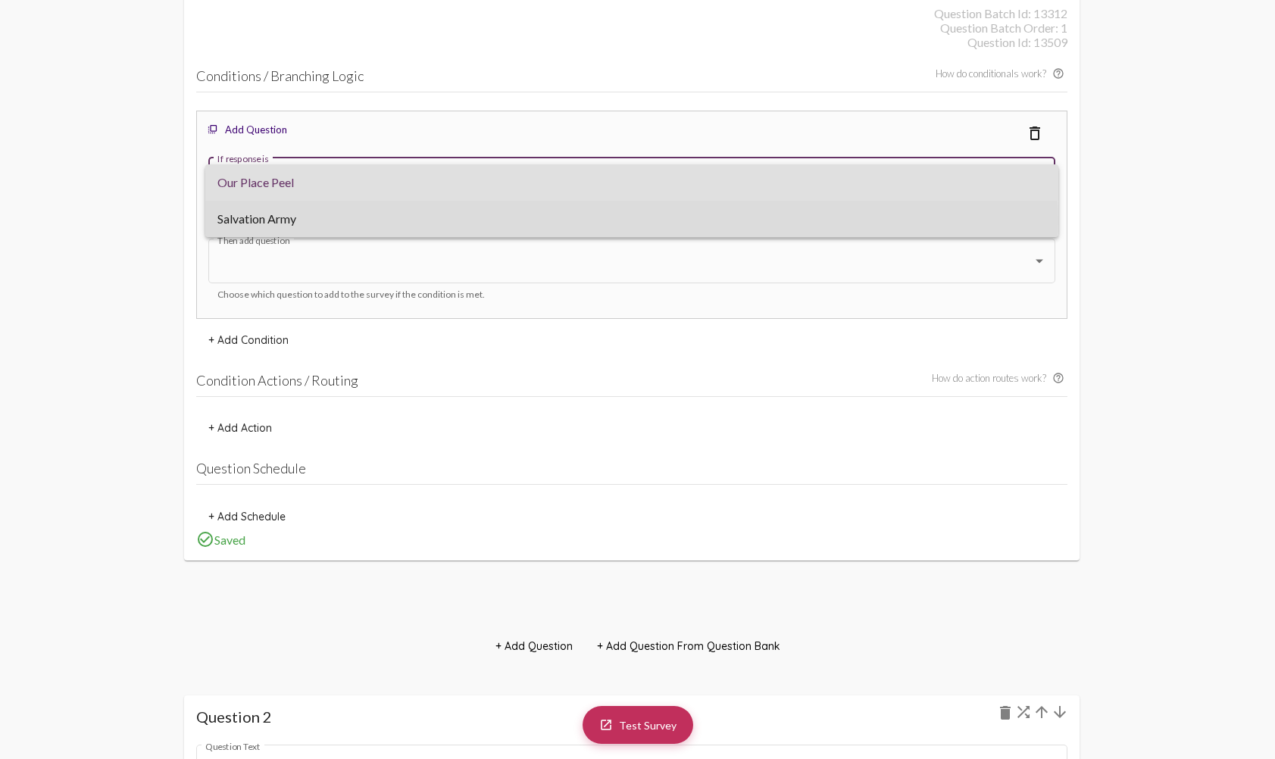
click at [274, 220] on span "Salvation Army" at bounding box center [631, 219] width 829 height 36
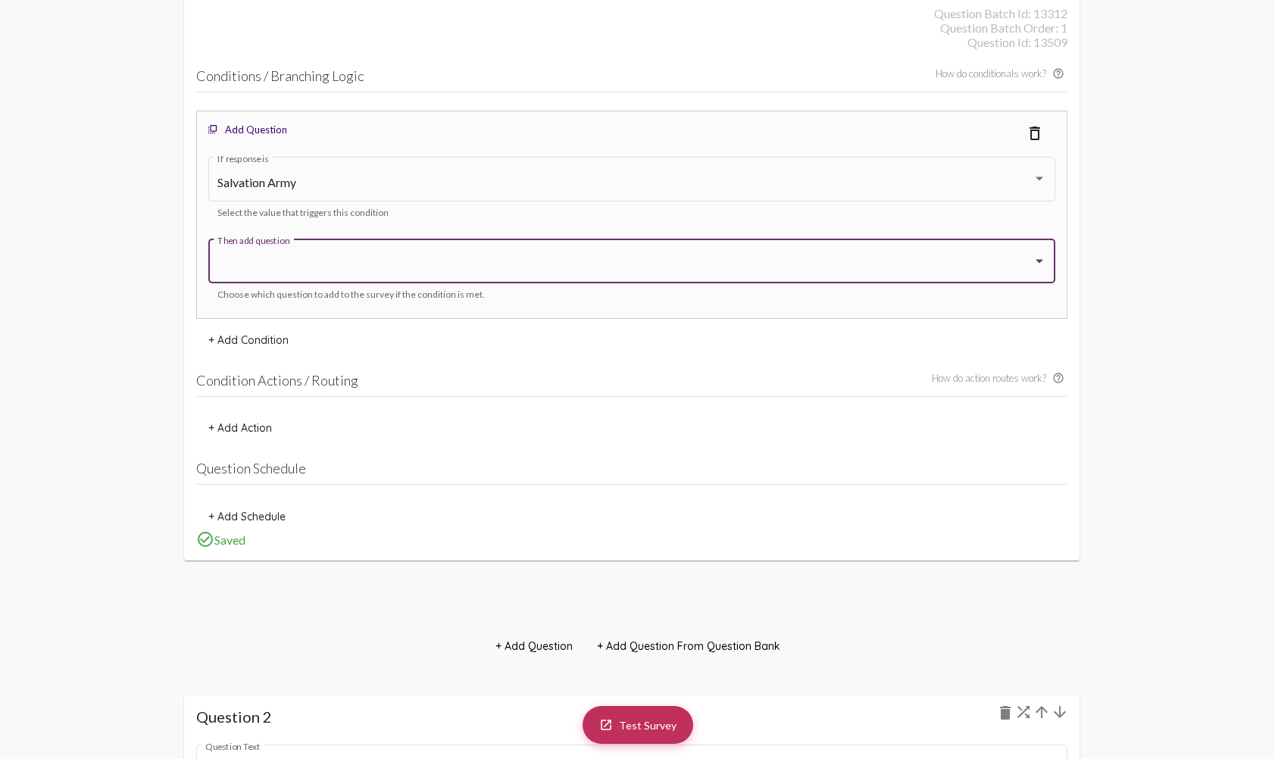
click at [305, 266] on div at bounding box center [624, 265] width 815 height 14
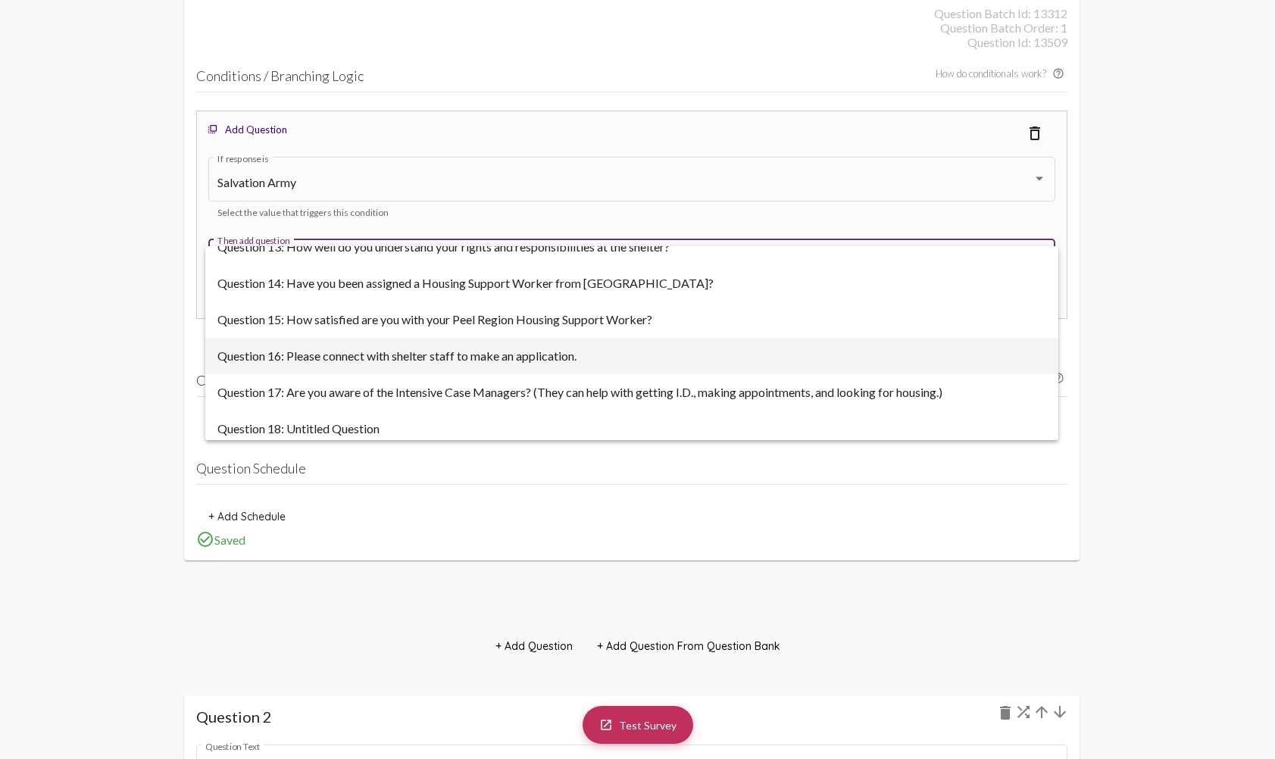
scroll to position [455, 0]
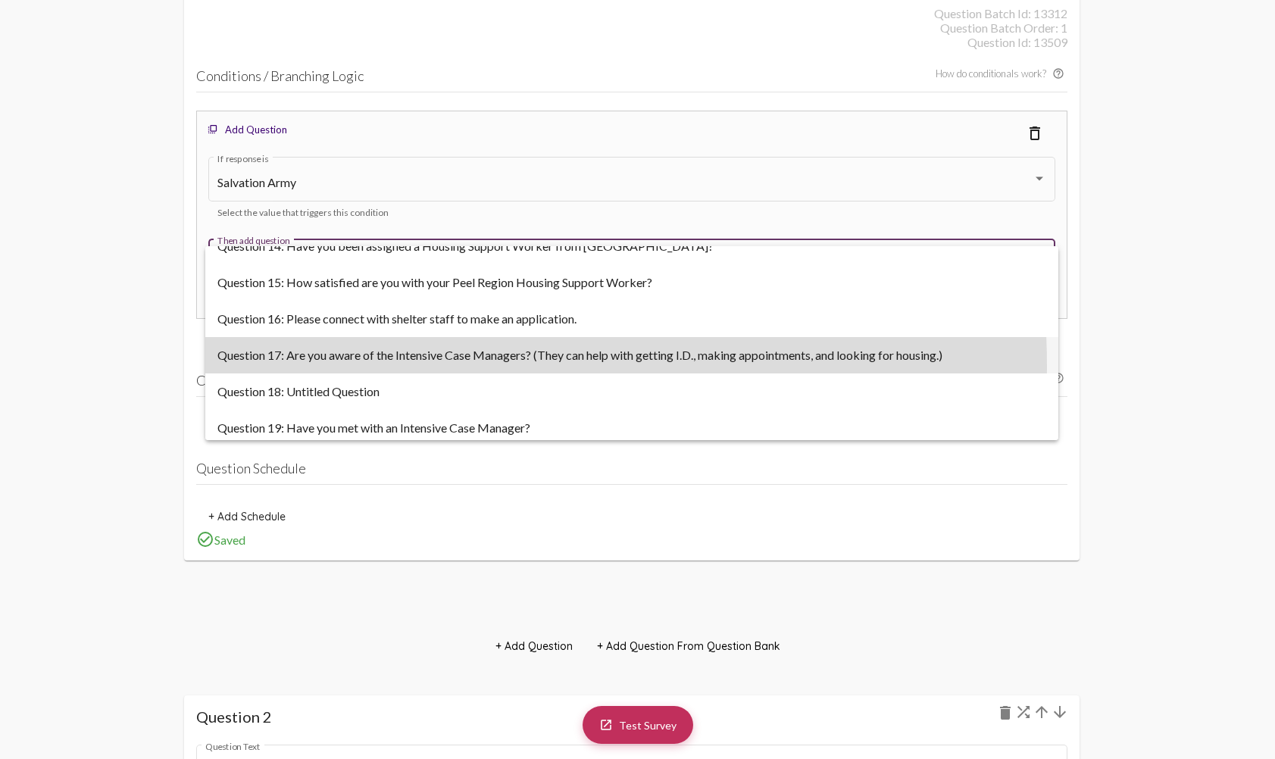
click at [389, 366] on span "Question 17: Are you aware of the Intensive Case Managers? (They can help with …" at bounding box center [631, 355] width 829 height 36
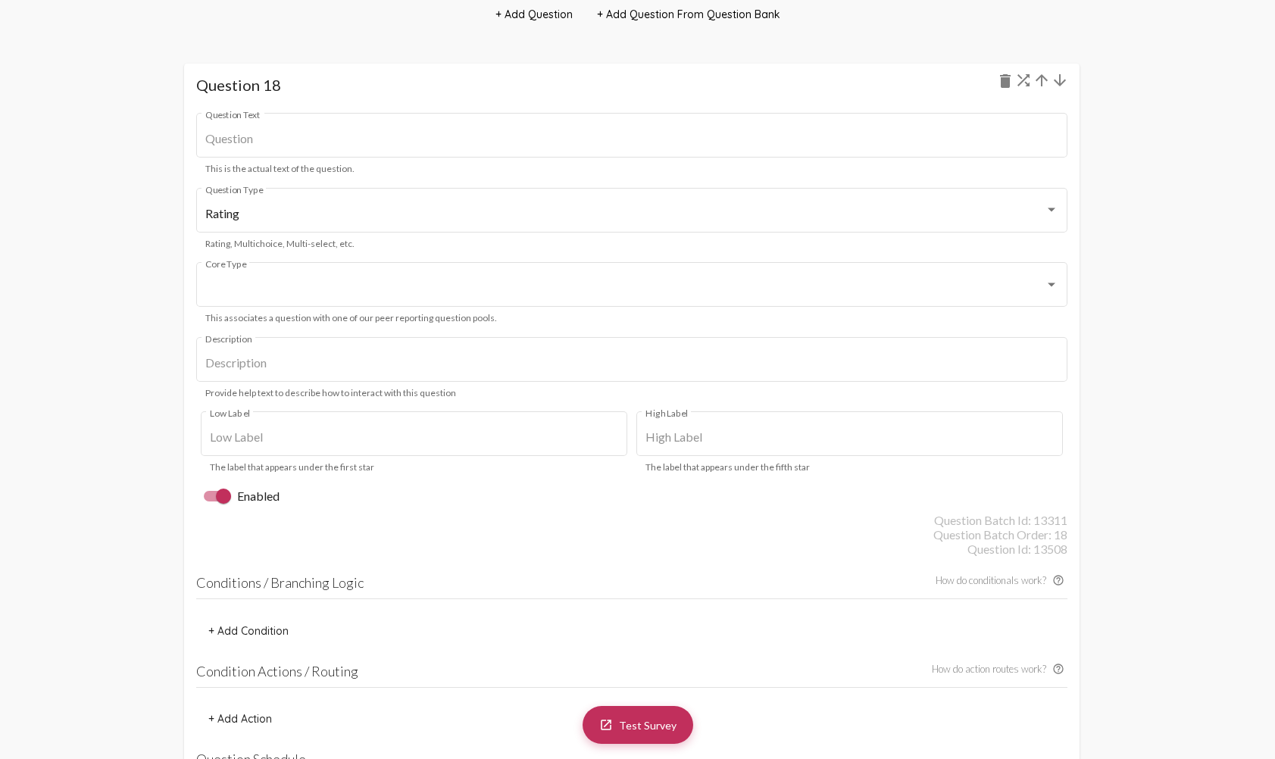
scroll to position [18960, 0]
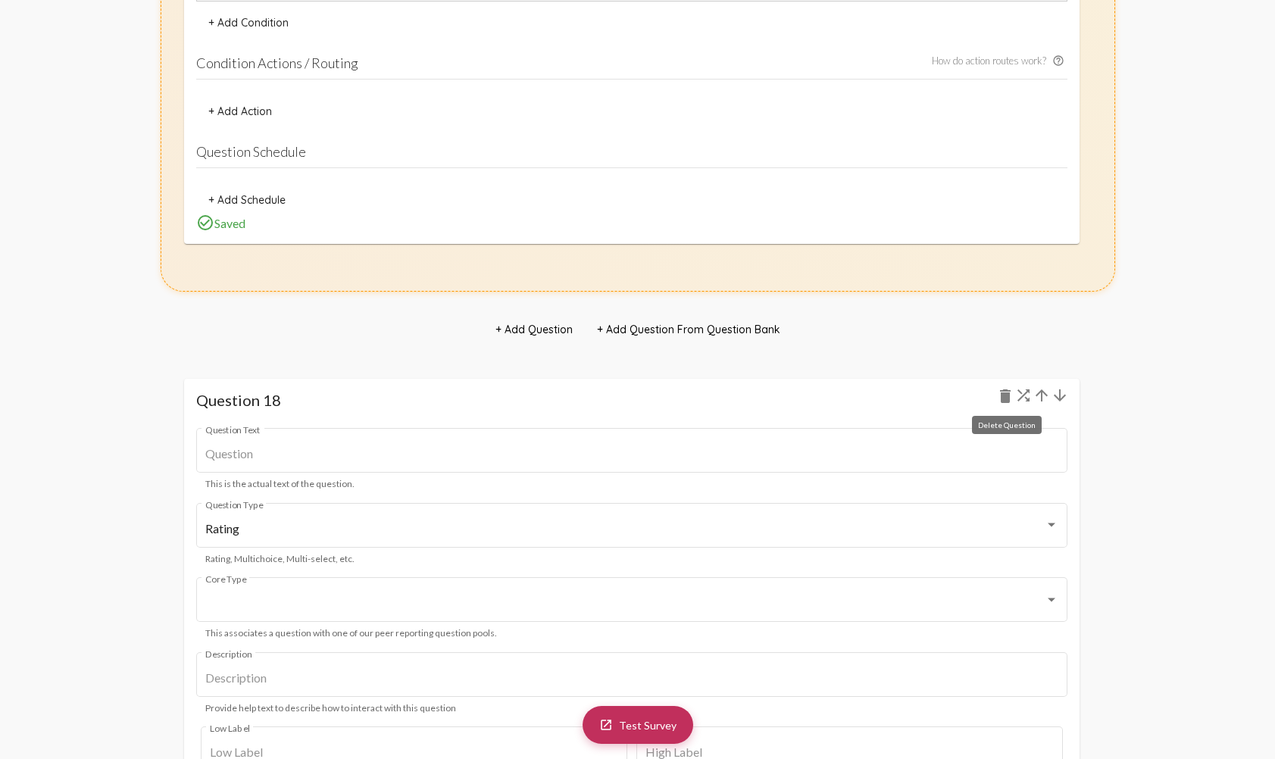
click at [1002, 395] on mat-icon "delete" at bounding box center [1005, 396] width 18 height 18
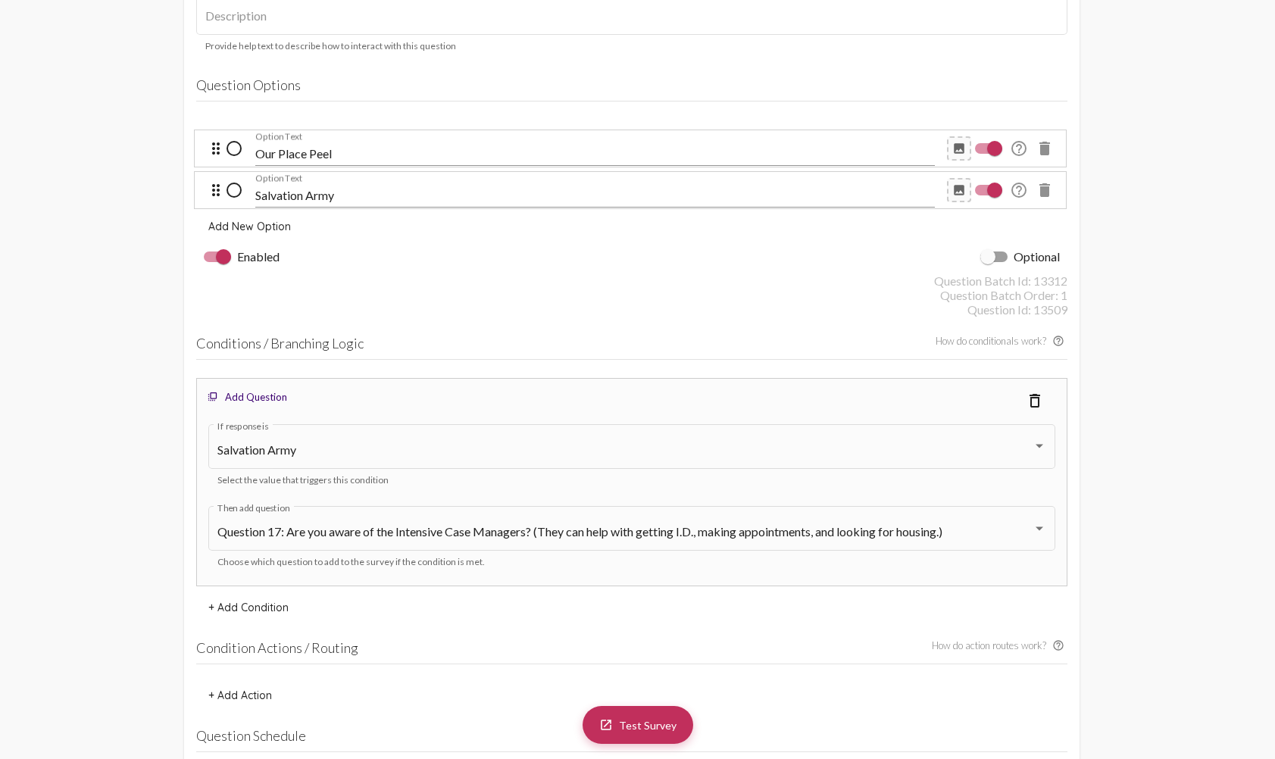
scroll to position [1440, 0]
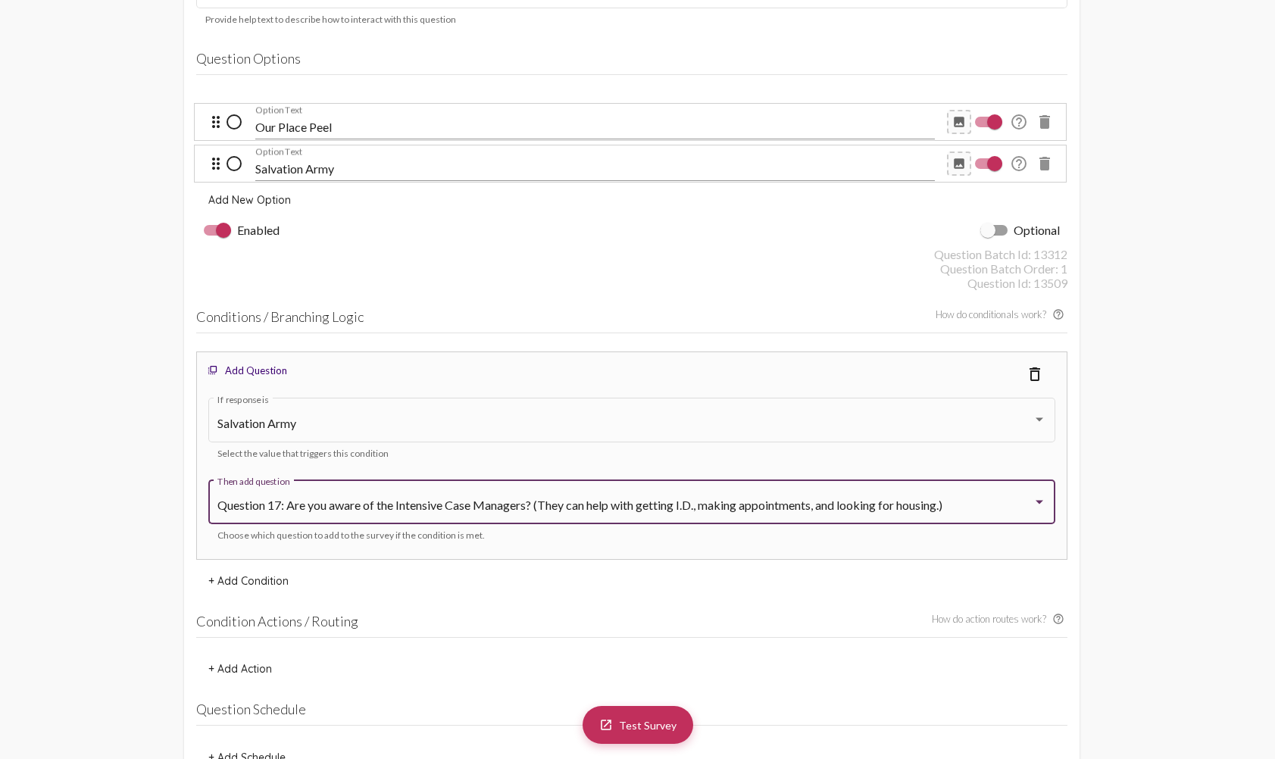
click at [1030, 504] on div "Question 17: Are you aware of the Intensive Case Managers? (They can help with …" at bounding box center [624, 506] width 815 height 14
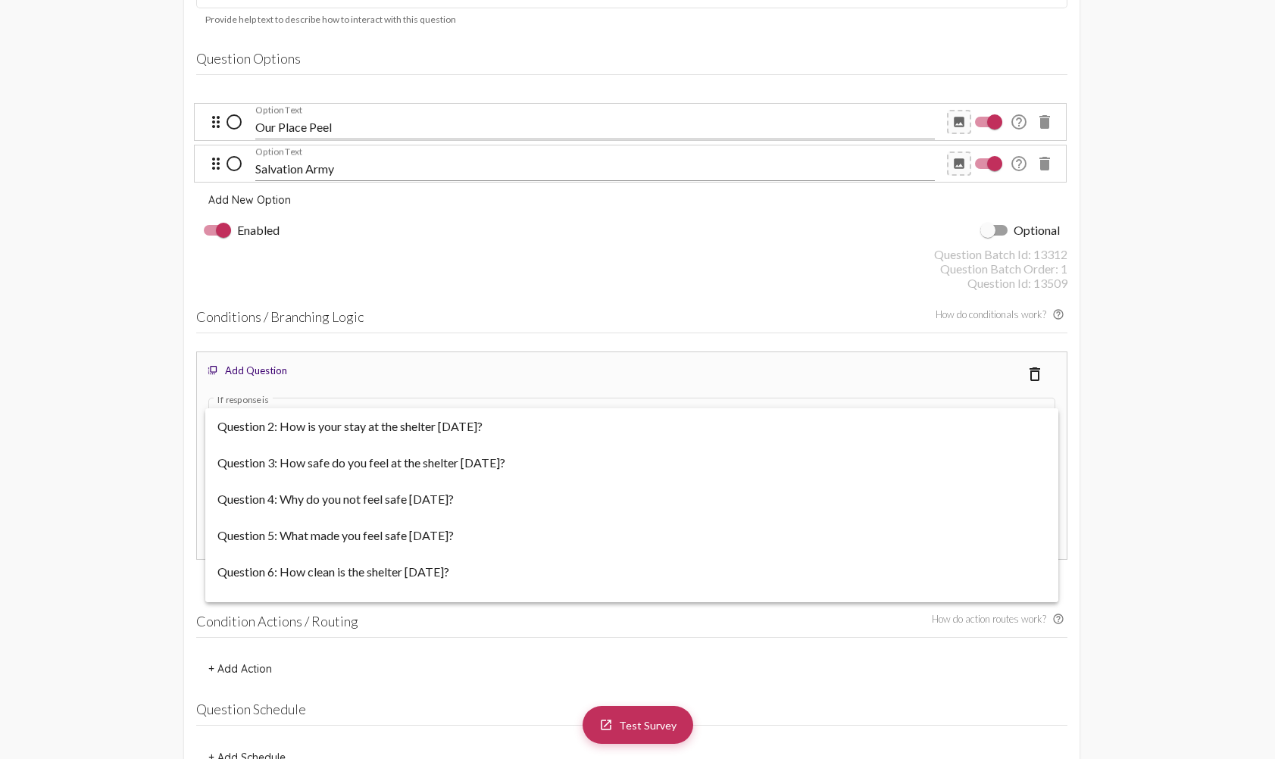
scroll to position [467, 0]
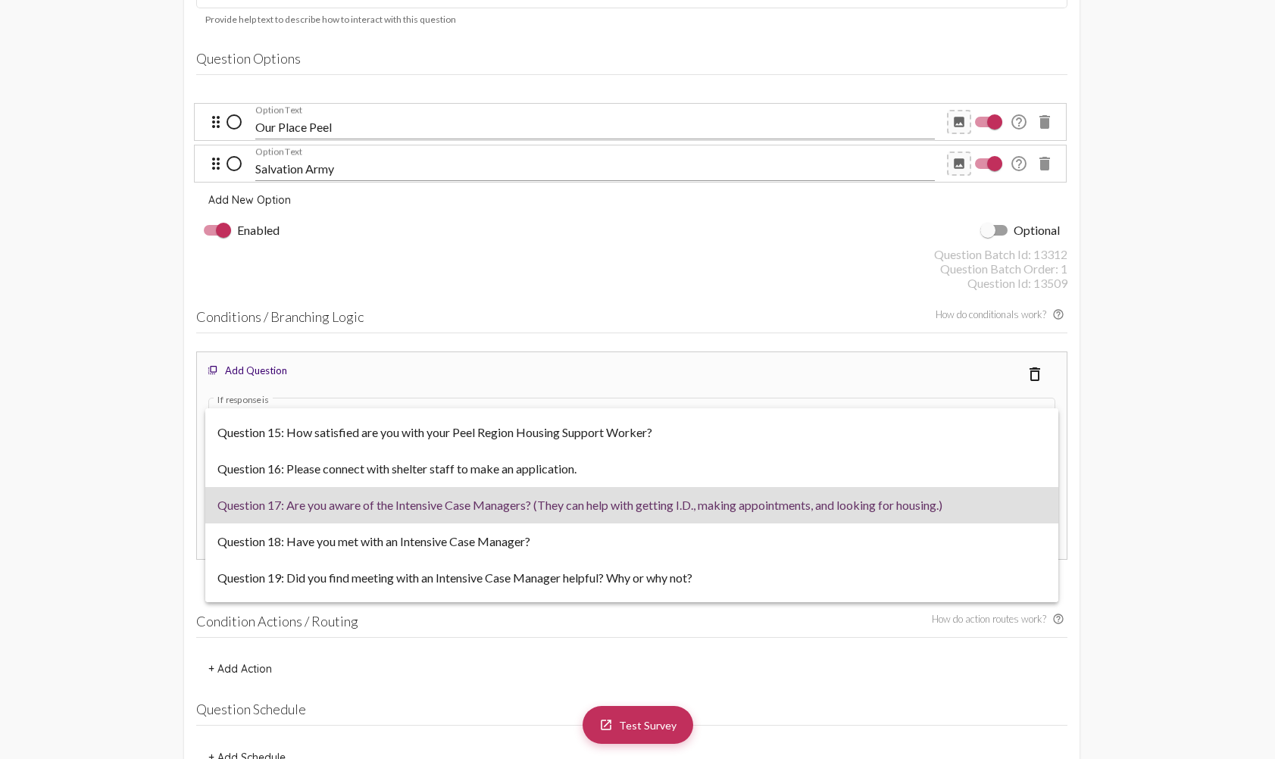
click at [1155, 479] on div at bounding box center [637, 379] width 1275 height 759
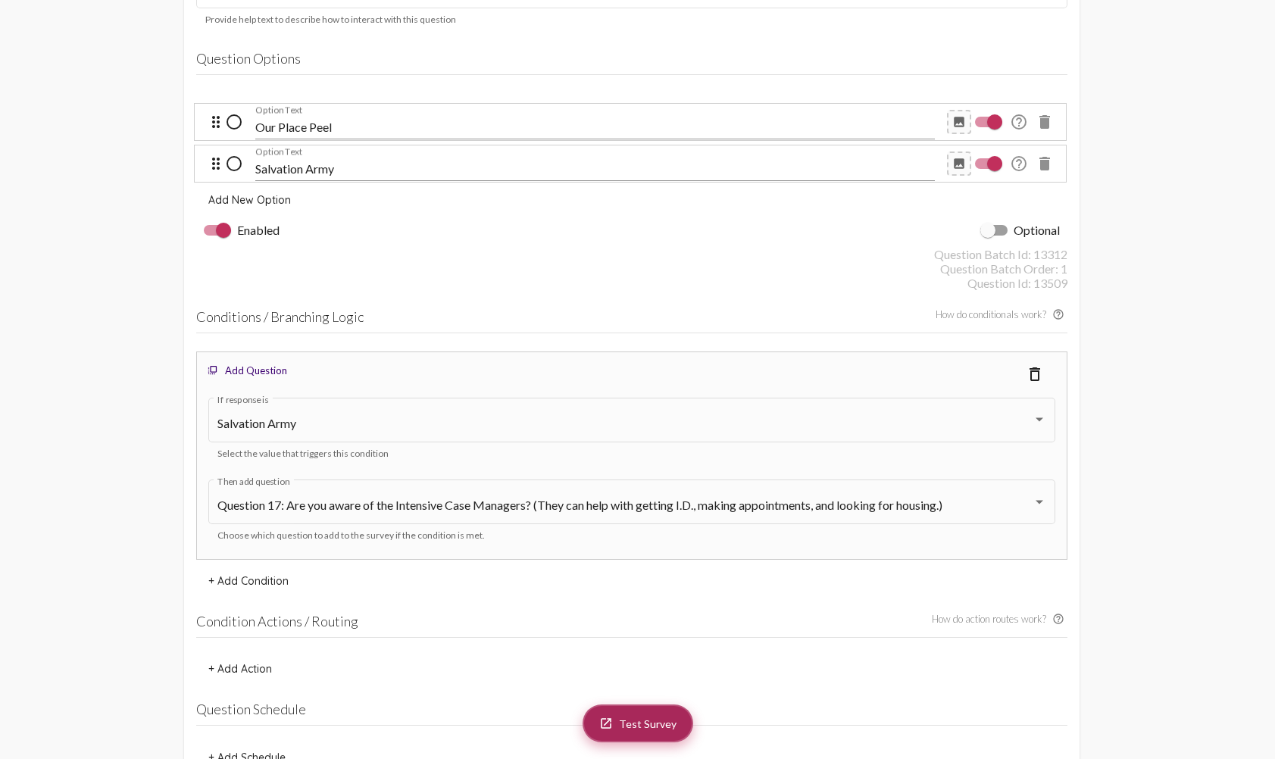
click at [618, 720] on link "launch Test Survey" at bounding box center [638, 724] width 111 height 38
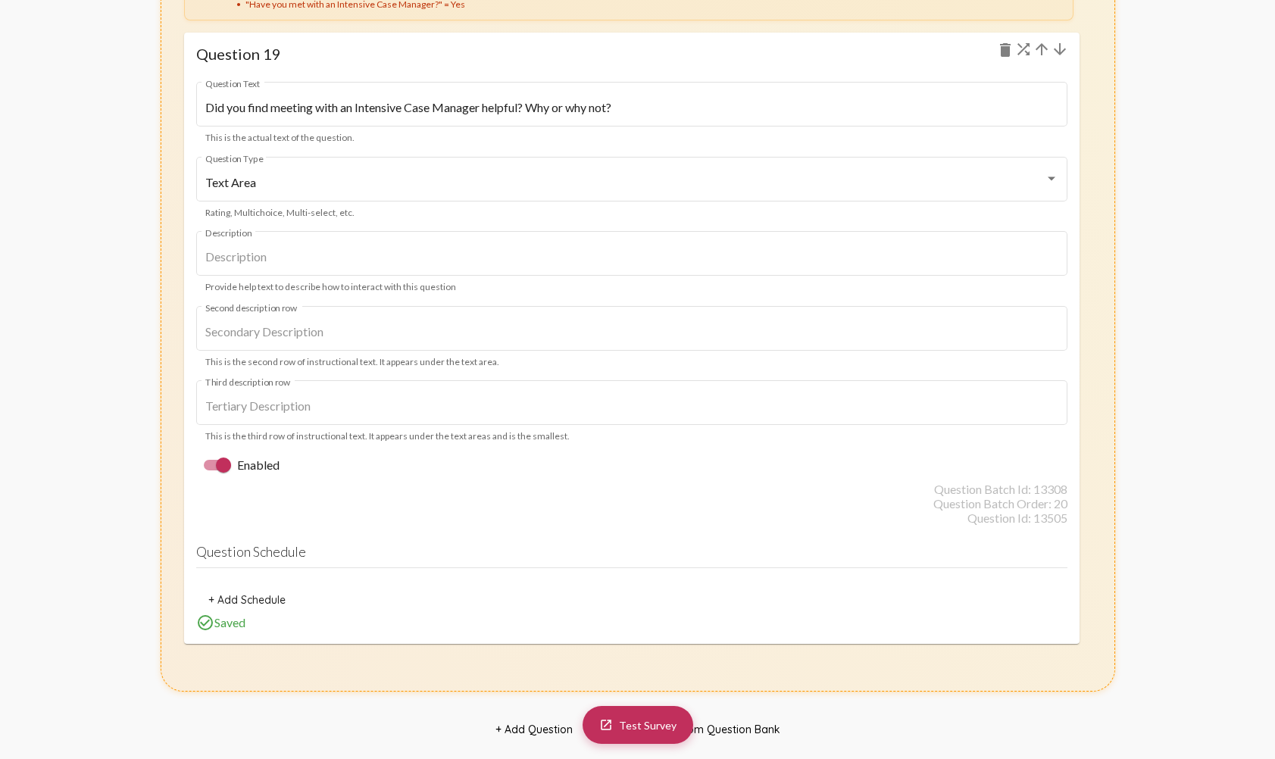
scroll to position [20636, 0]
